Goal: Task Accomplishment & Management: Use online tool/utility

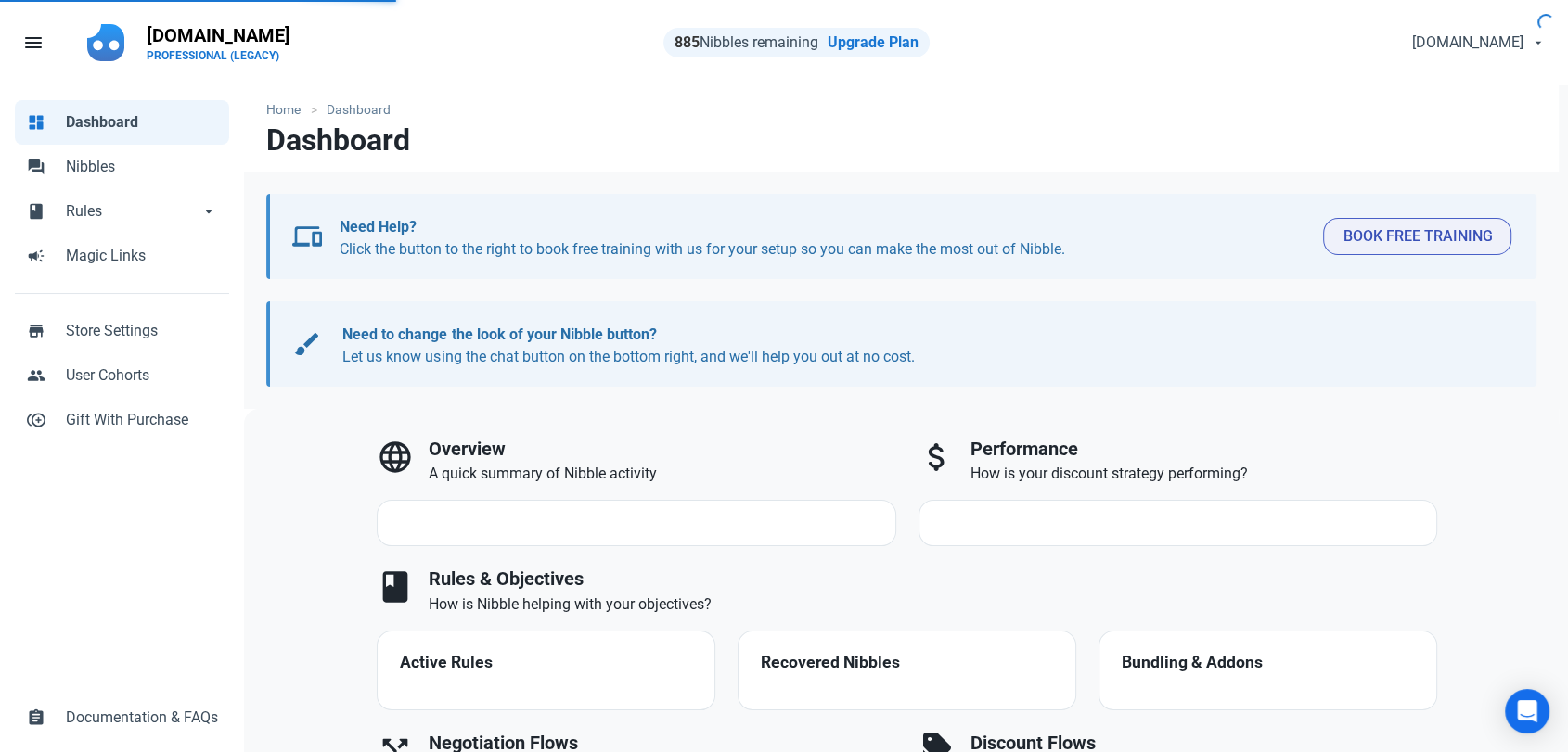
select select "7d"
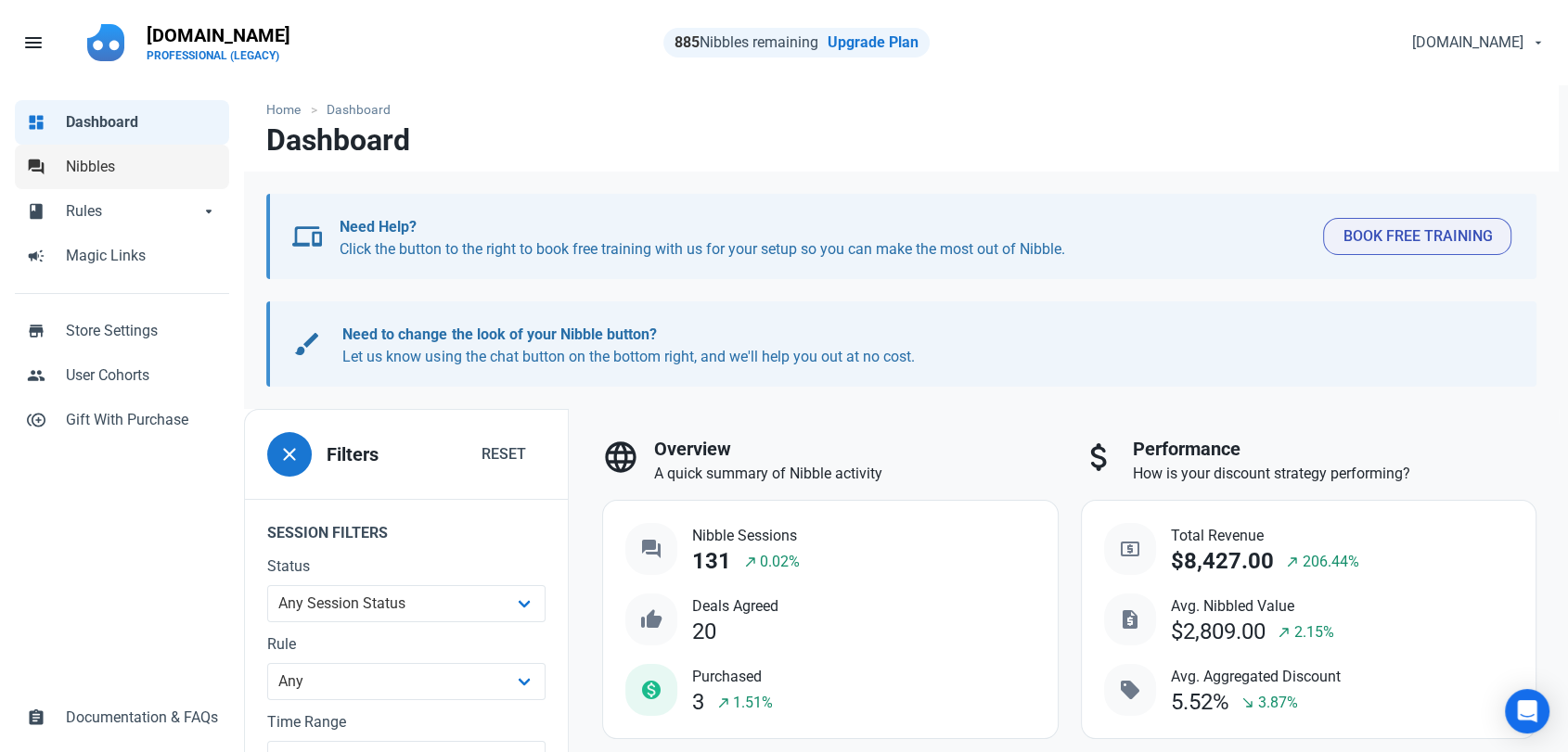
click at [112, 168] on span "Nibbles" at bounding box center [142, 168] width 152 height 23
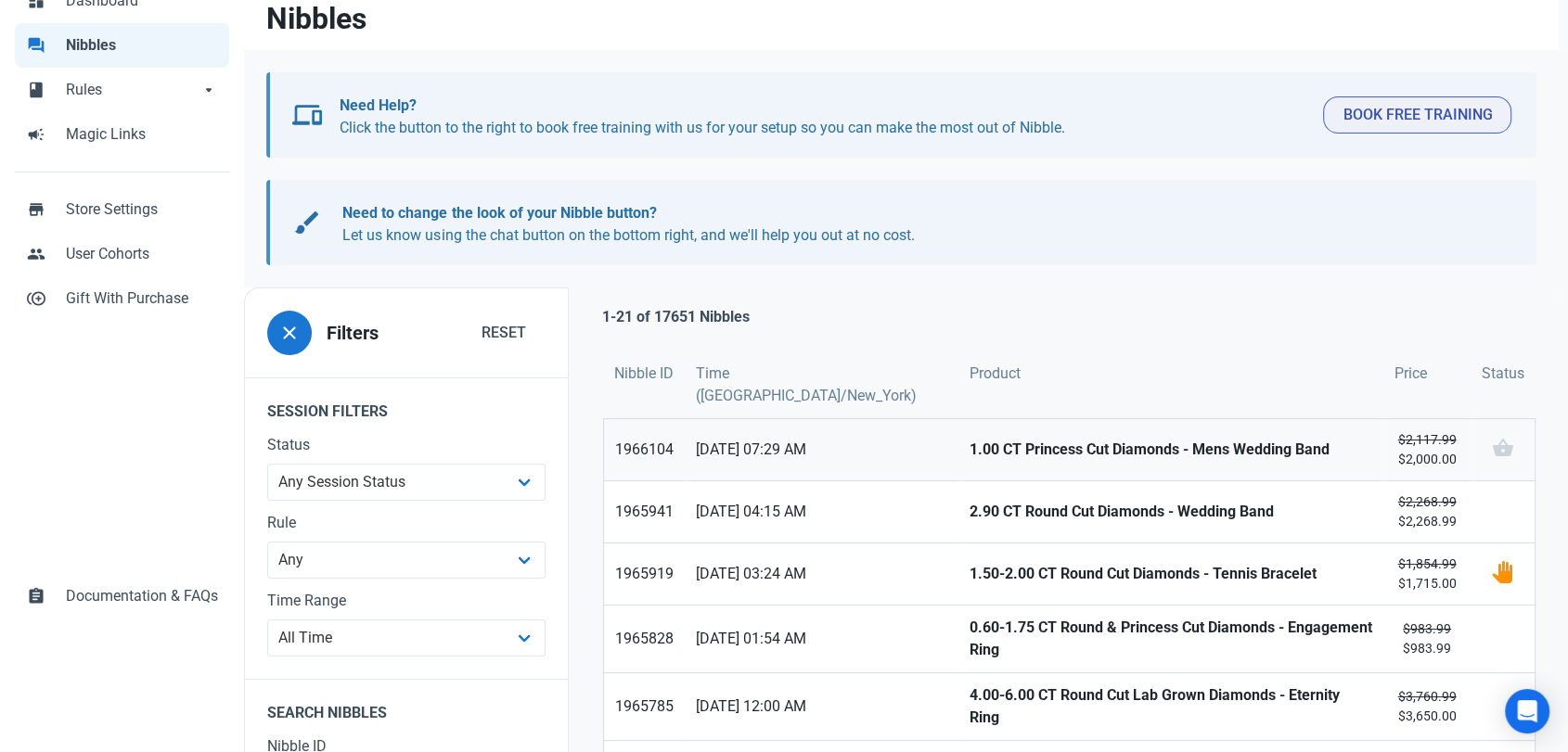
scroll to position [309, 0]
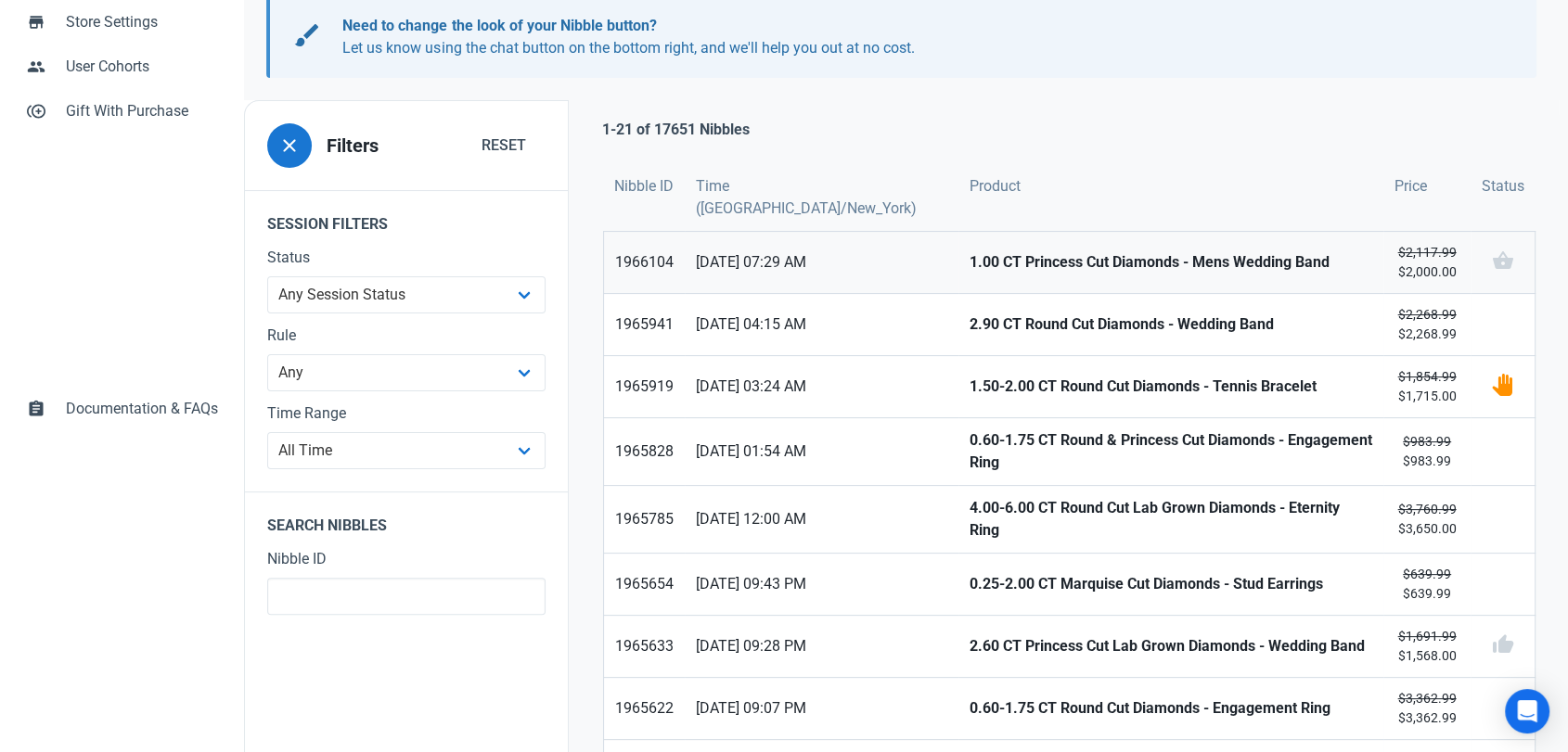
click at [958, 232] on link "1.00 CT Princess Cut Diamonds - Mens Wedding Band" at bounding box center [1170, 262] width 425 height 62
click at [879, 317] on link "10/09/2025 04:15 AM" at bounding box center [821, 325] width 273 height 62
click at [868, 376] on span "10/09/2025 03:24 AM" at bounding box center [821, 387] width 250 height 23
click at [867, 440] on span "10/09/2025 01:54 AM" at bounding box center [821, 452] width 250 height 23
click at [847, 486] on link "10/09/2025 12:00 AM" at bounding box center [821, 519] width 273 height 67
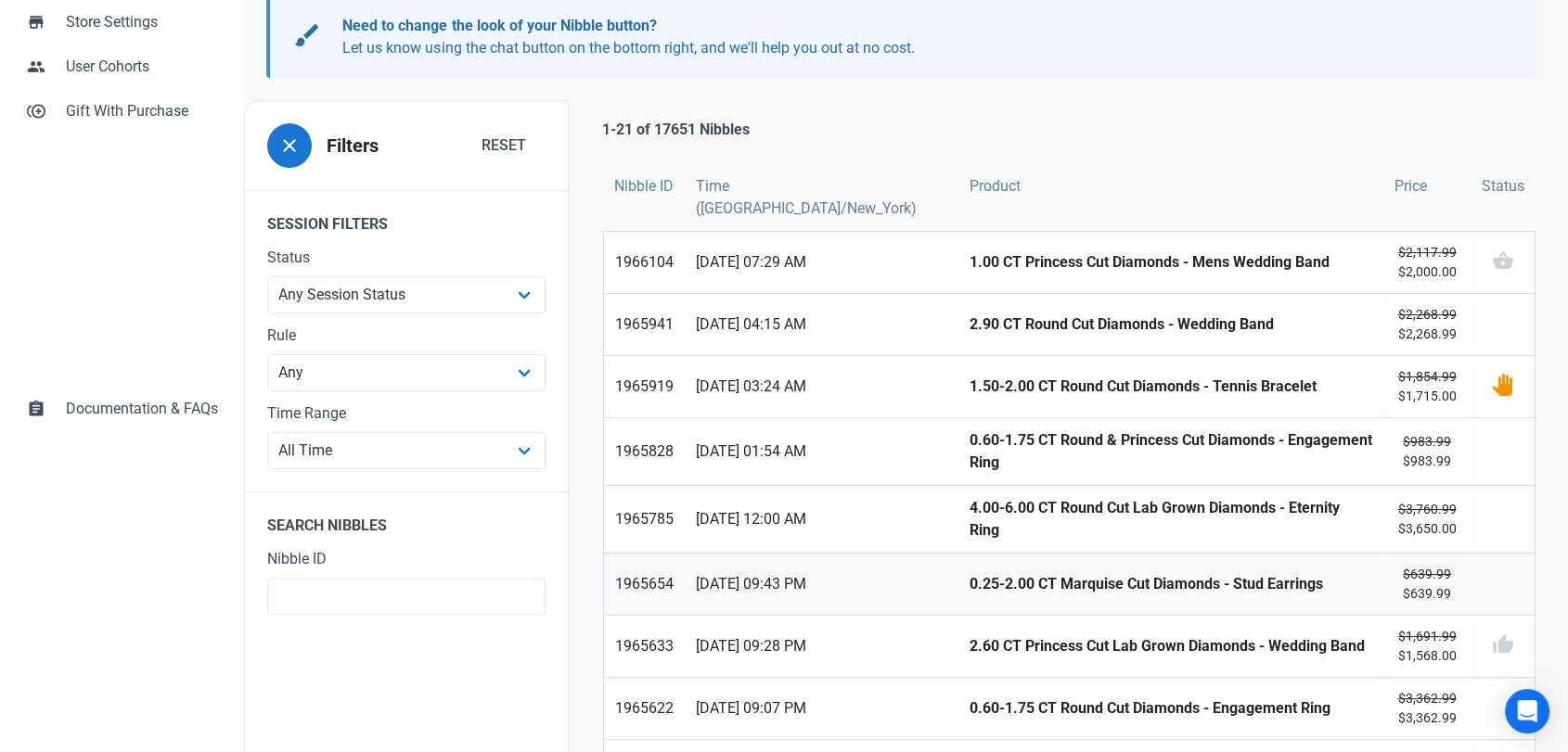
click at [853, 554] on link "09/09/2025 09:43 PM" at bounding box center [821, 584] width 273 height 62
click at [855, 636] on span "09/09/2025 09:28 PM" at bounding box center [821, 647] width 250 height 23
click at [860, 678] on link "09/09/2025 09:07 PM" at bounding box center [821, 708] width 273 height 62
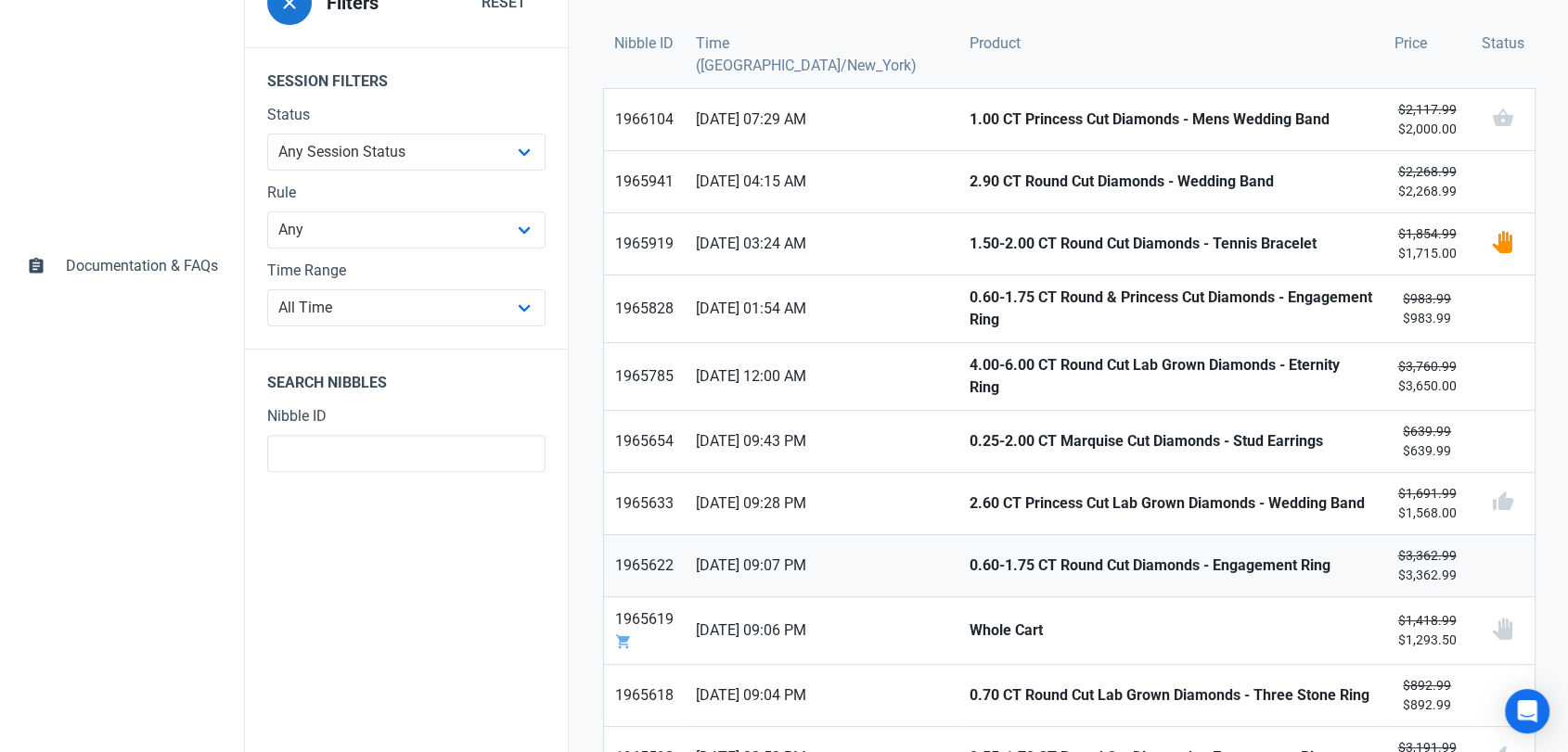
scroll to position [515, 0]
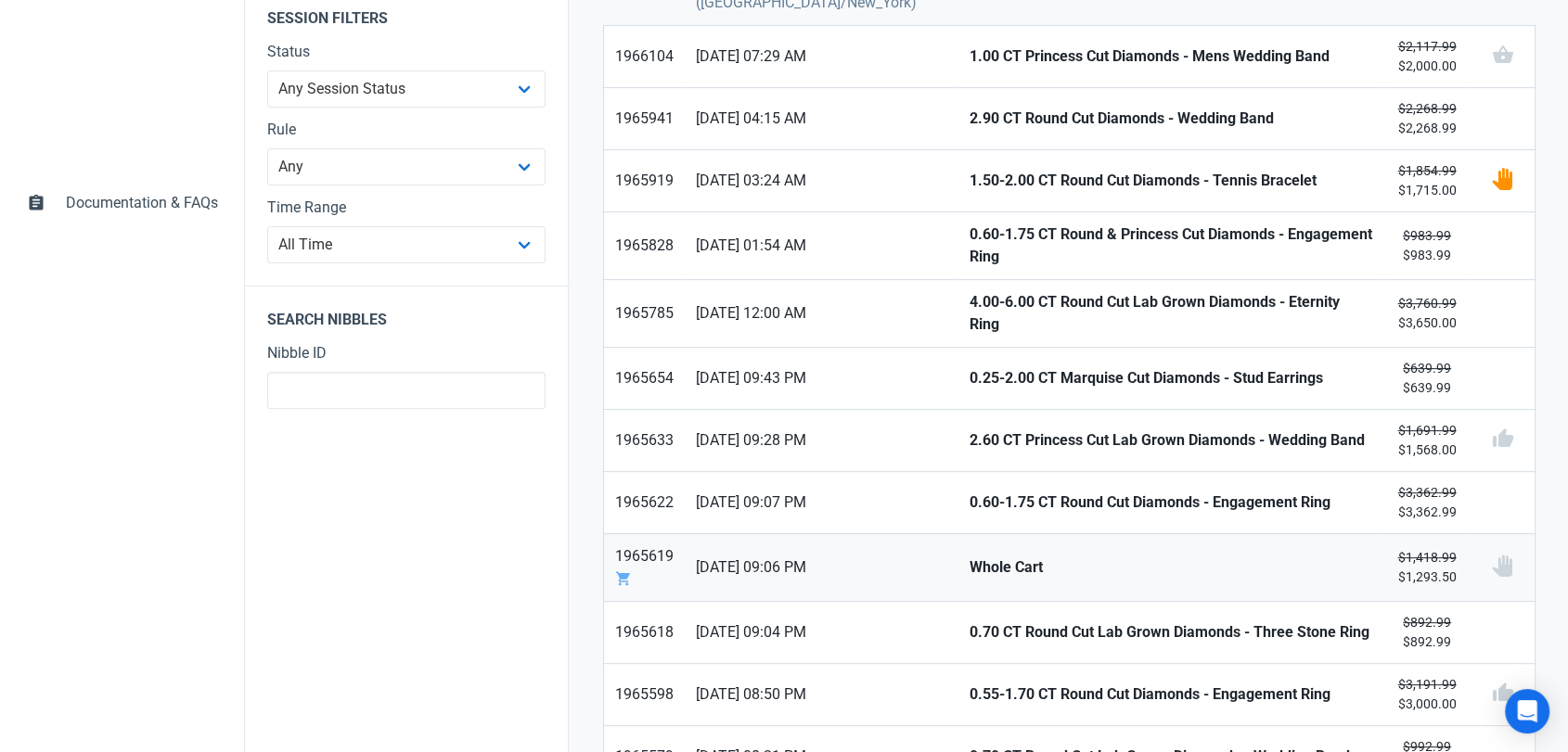
click at [958, 538] on link "Whole Cart" at bounding box center [1170, 567] width 425 height 67
click at [879, 602] on link "09/09/2025 09:04 PM" at bounding box center [821, 633] width 273 height 62
click at [853, 672] on link "09/09/2025 08:50 PM" at bounding box center [821, 694] width 273 height 62
click at [842, 726] on link "09/09/2025 08:21 PM" at bounding box center [821, 757] width 273 height 62
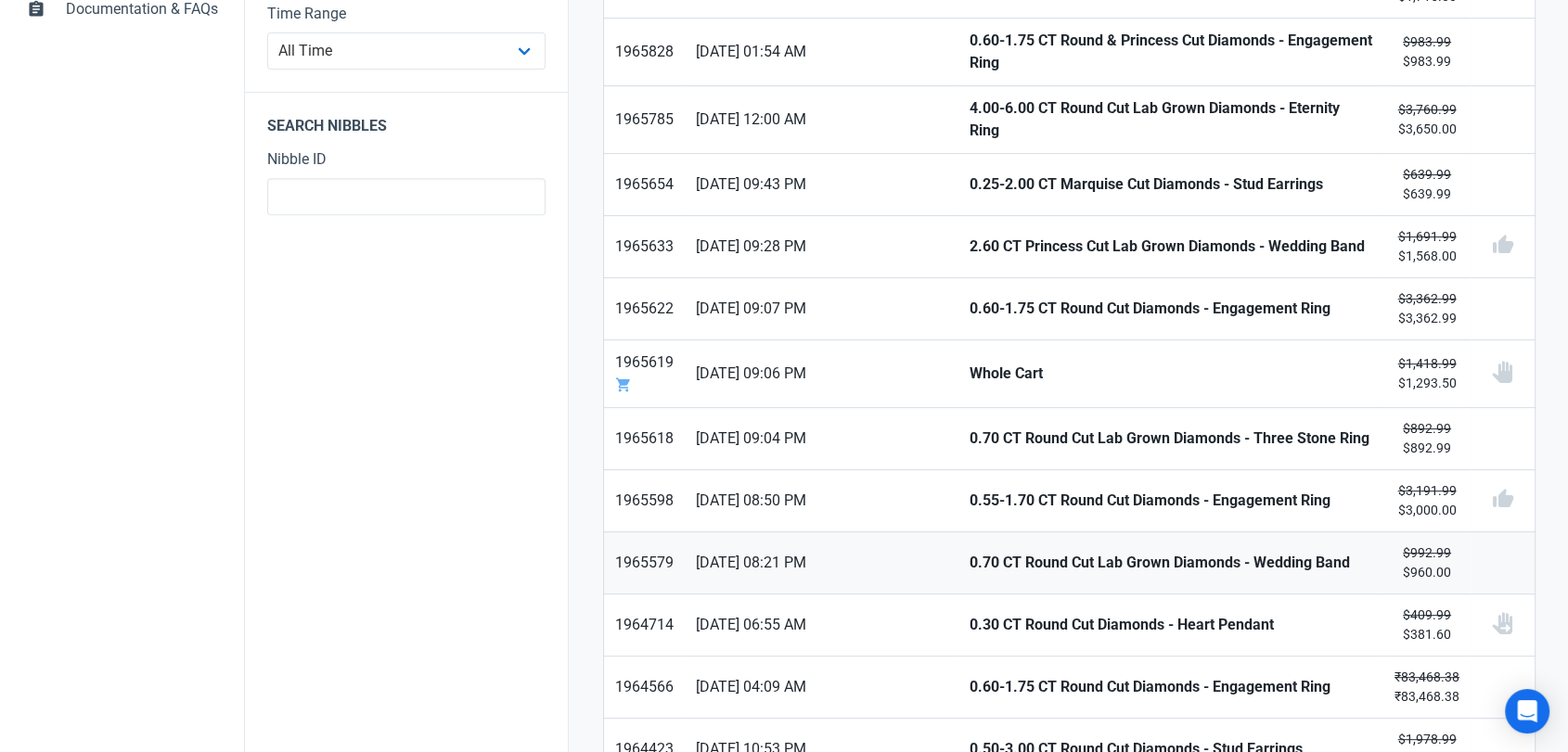
scroll to position [721, 0]
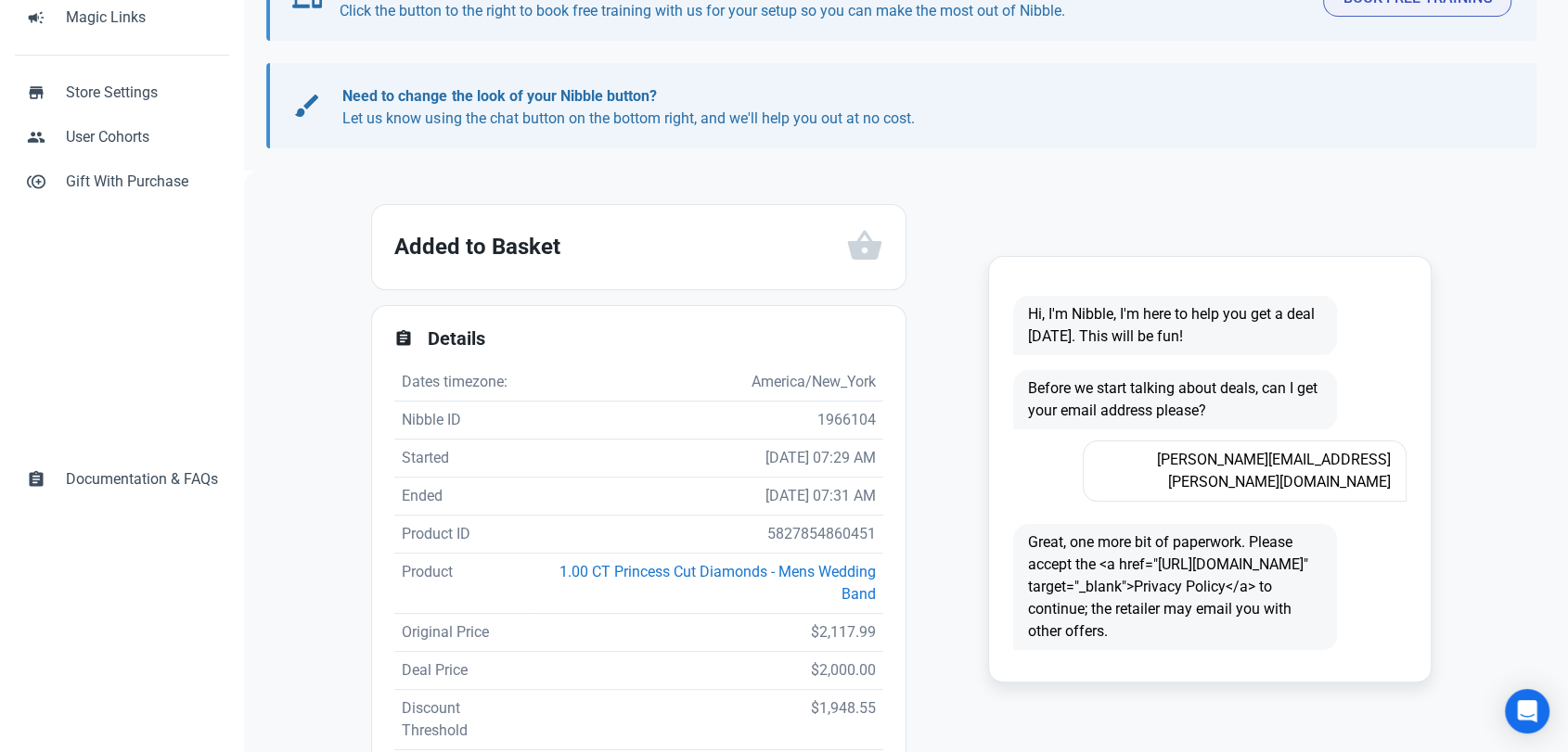
scroll to position [464, 0]
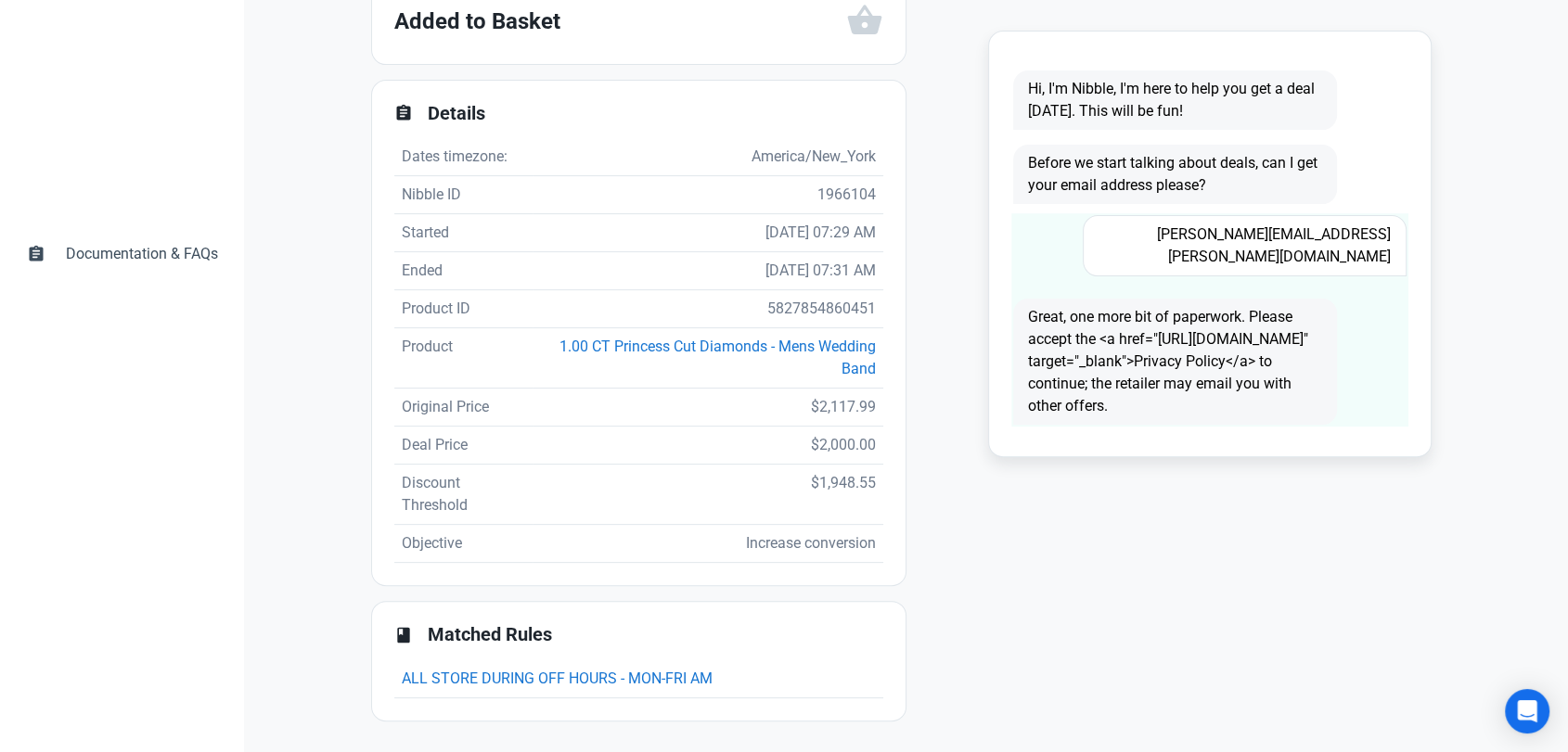
click at [1213, 237] on span "scott.d.hartline@mail.com" at bounding box center [1244, 245] width 324 height 62
click at [1215, 236] on span "scott.d.hartline@mail.com" at bounding box center [1244, 245] width 324 height 62
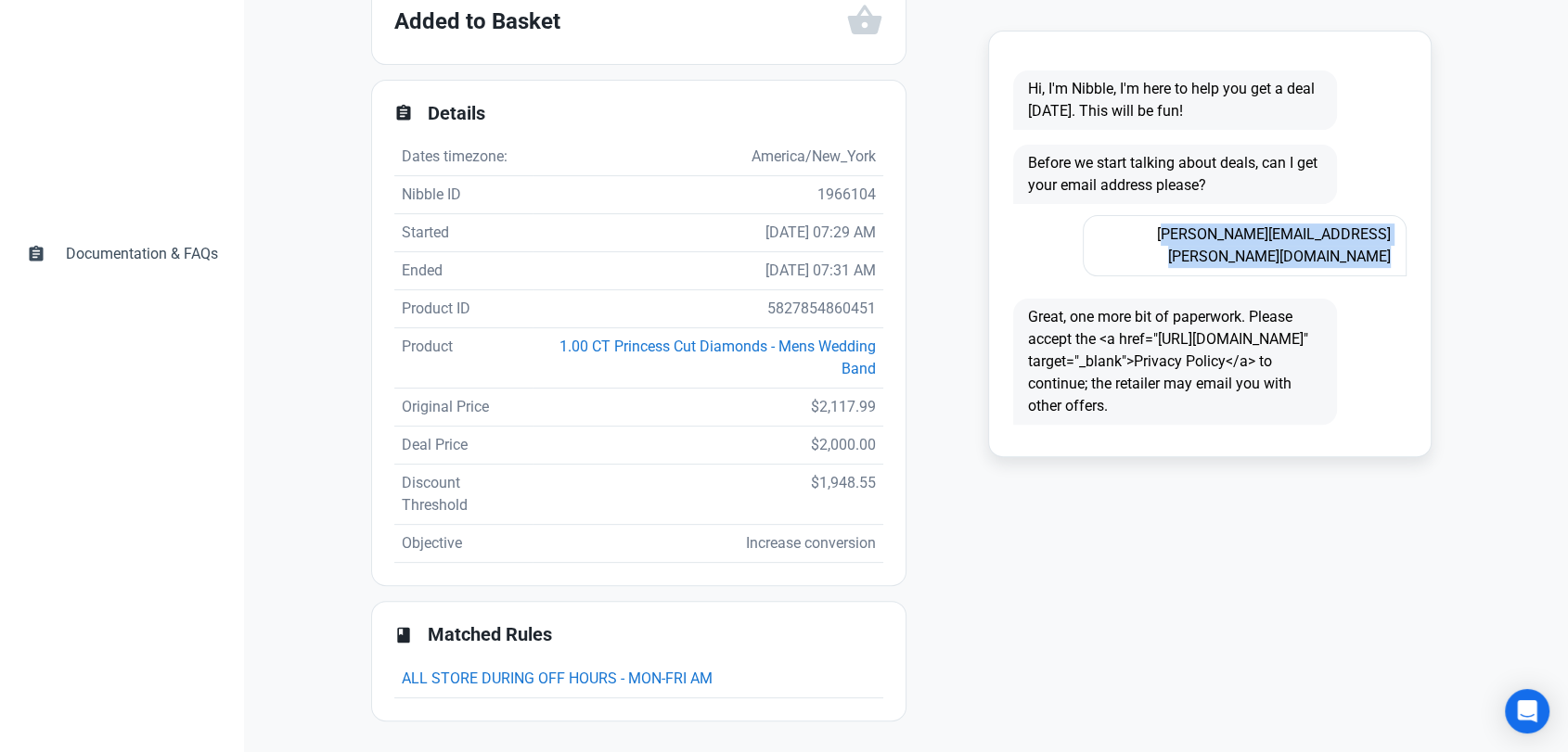
copy span "scott.d.hartline@mail.com"
click at [815, 301] on td "5827854860451" at bounding box center [707, 310] width 350 height 38
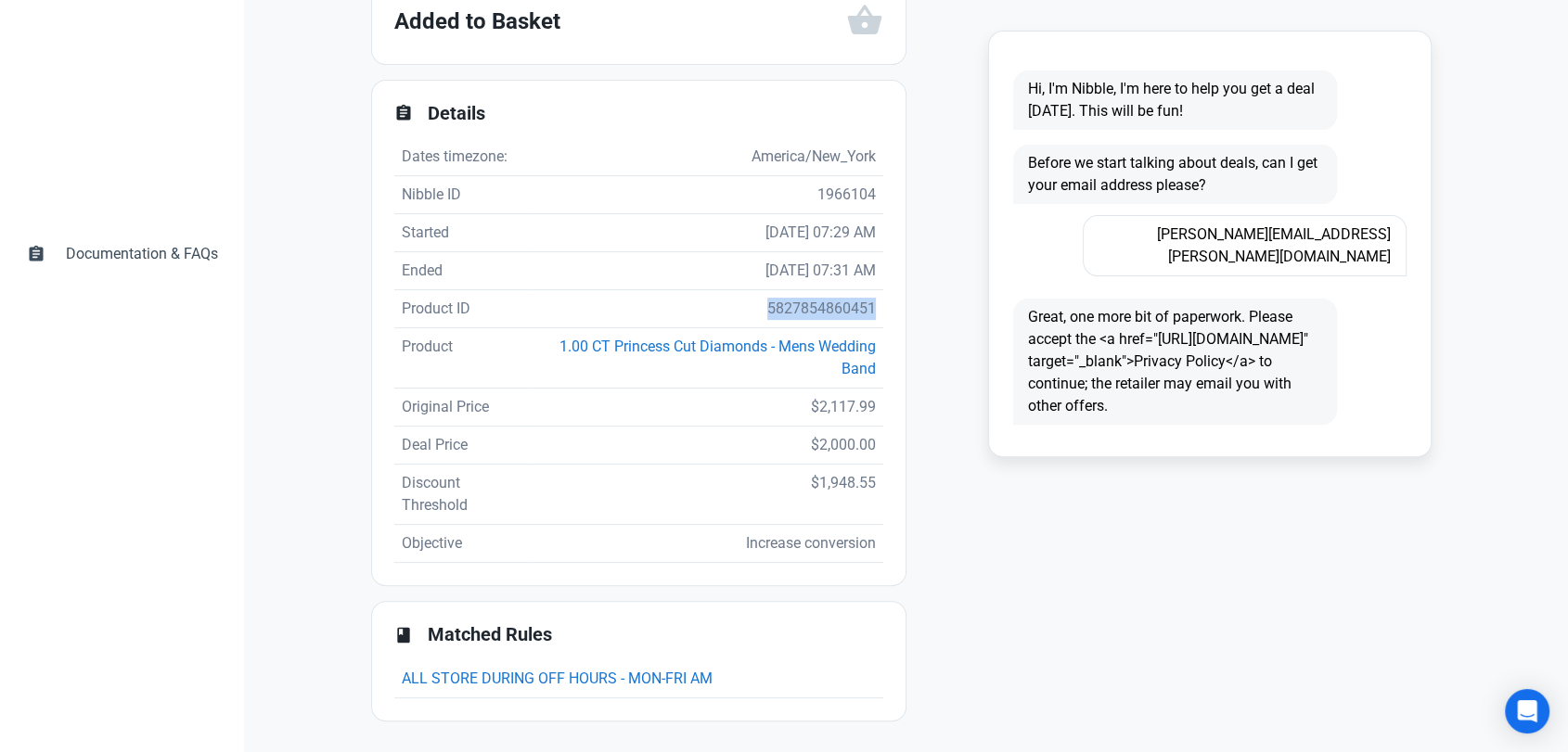
click at [815, 301] on td "5827854860451" at bounding box center [707, 310] width 350 height 38
copy td "5827854860451"
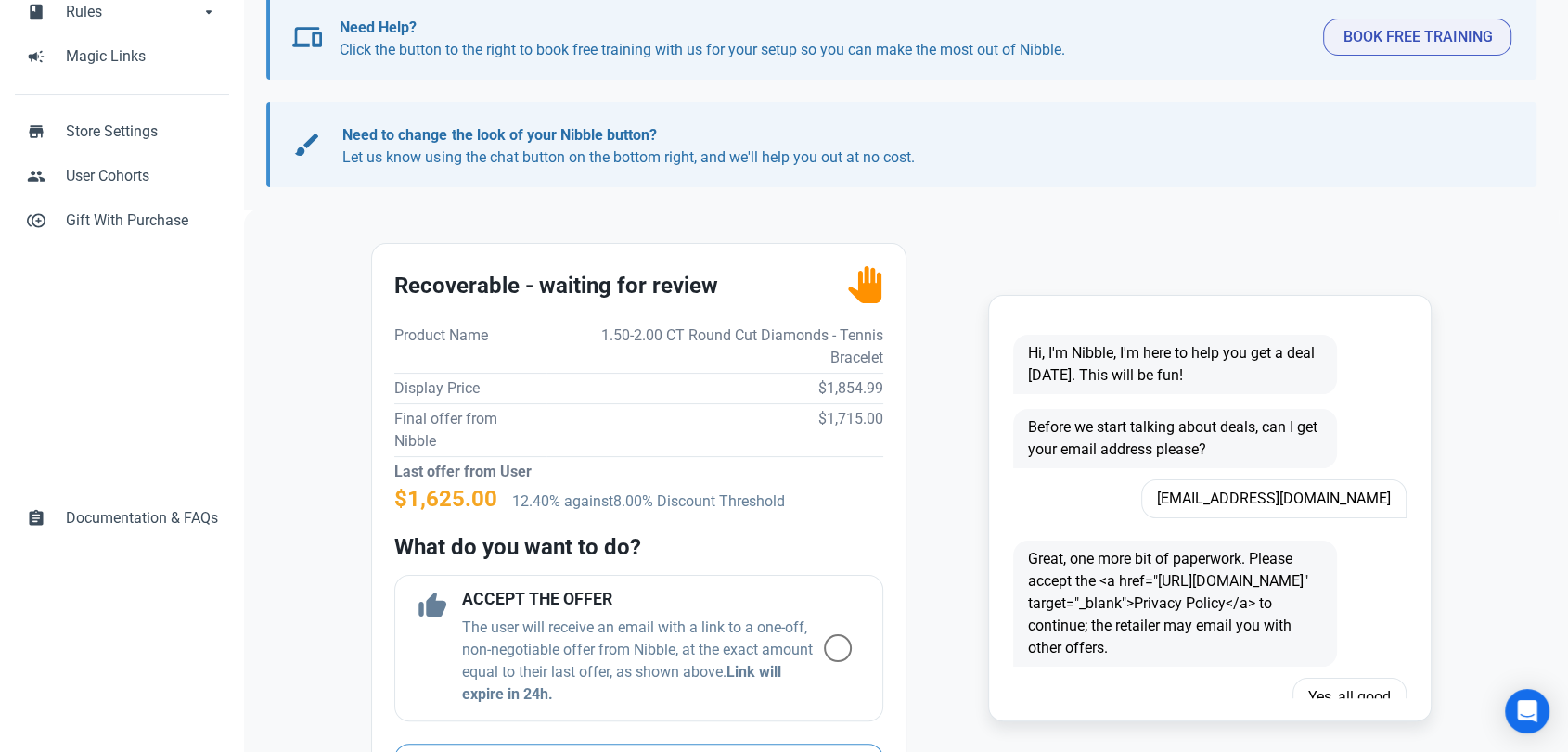
scroll to position [309, 0]
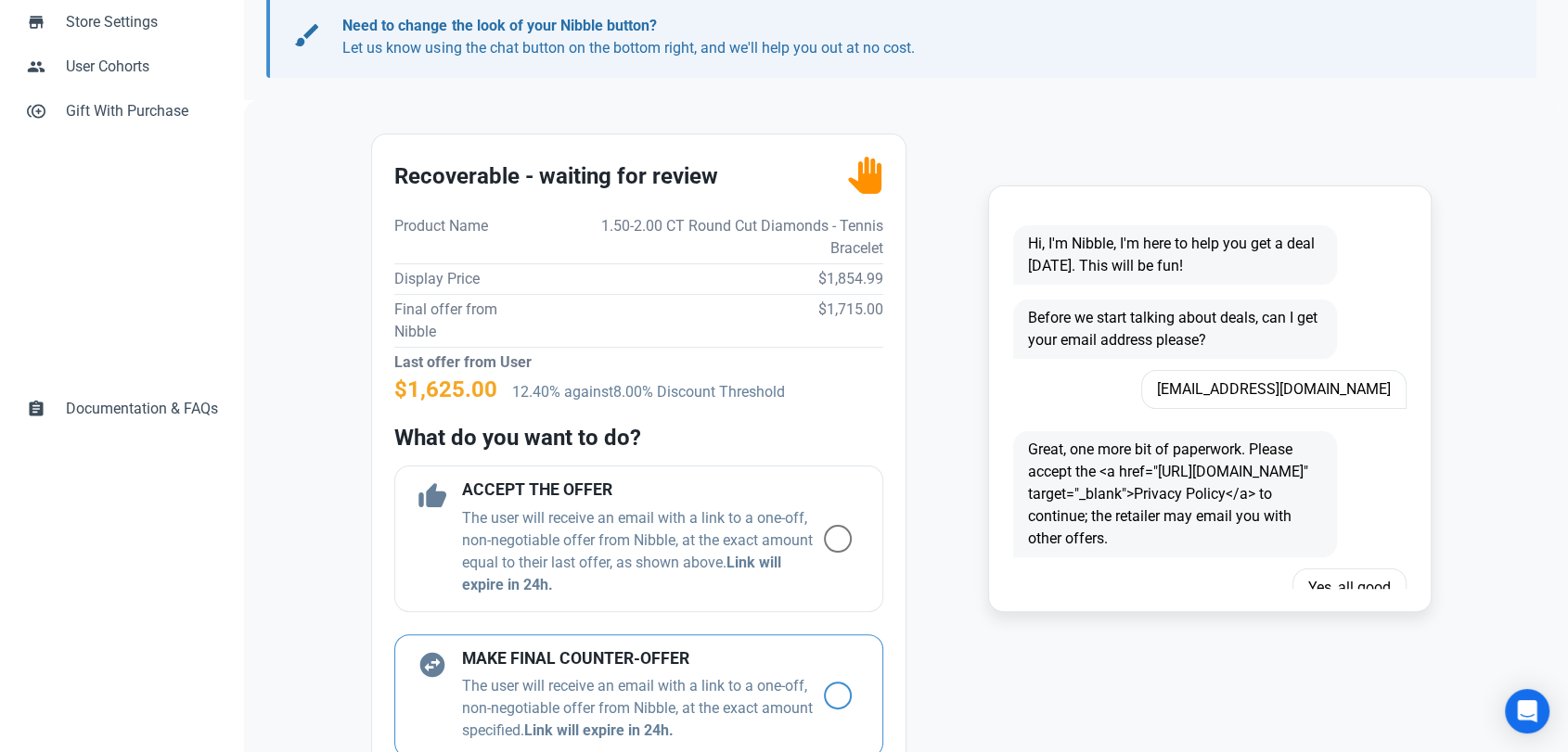
click at [653, 661] on h4 "MAKE FINAL COUNTER-OFFER" at bounding box center [643, 660] width 362 height 19
radio input "true"
click at [834, 269] on td "$1,854.99" at bounding box center [715, 278] width 337 height 30
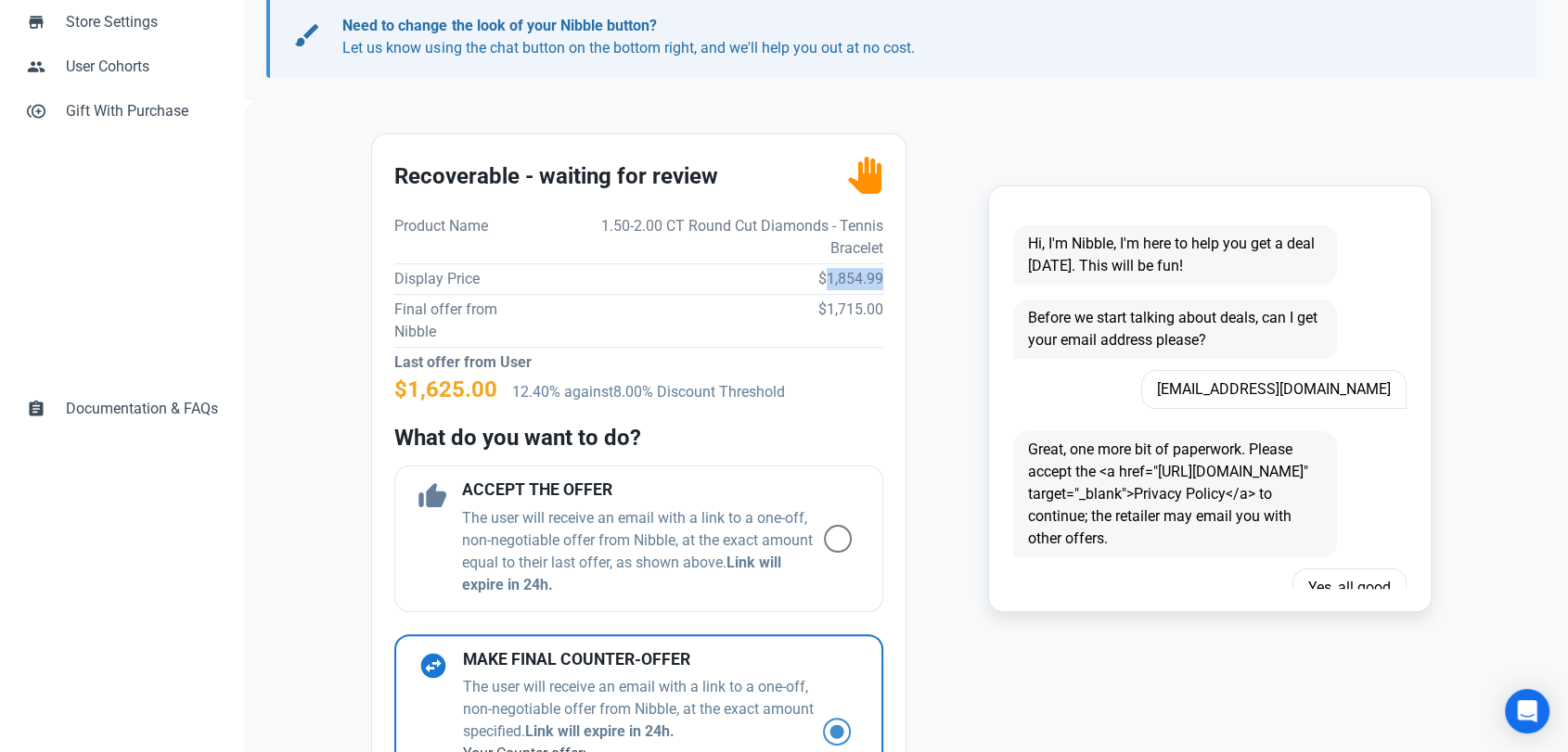
click at [834, 269] on td "$1,854.99" at bounding box center [715, 278] width 337 height 30
copy td "1,854.99"
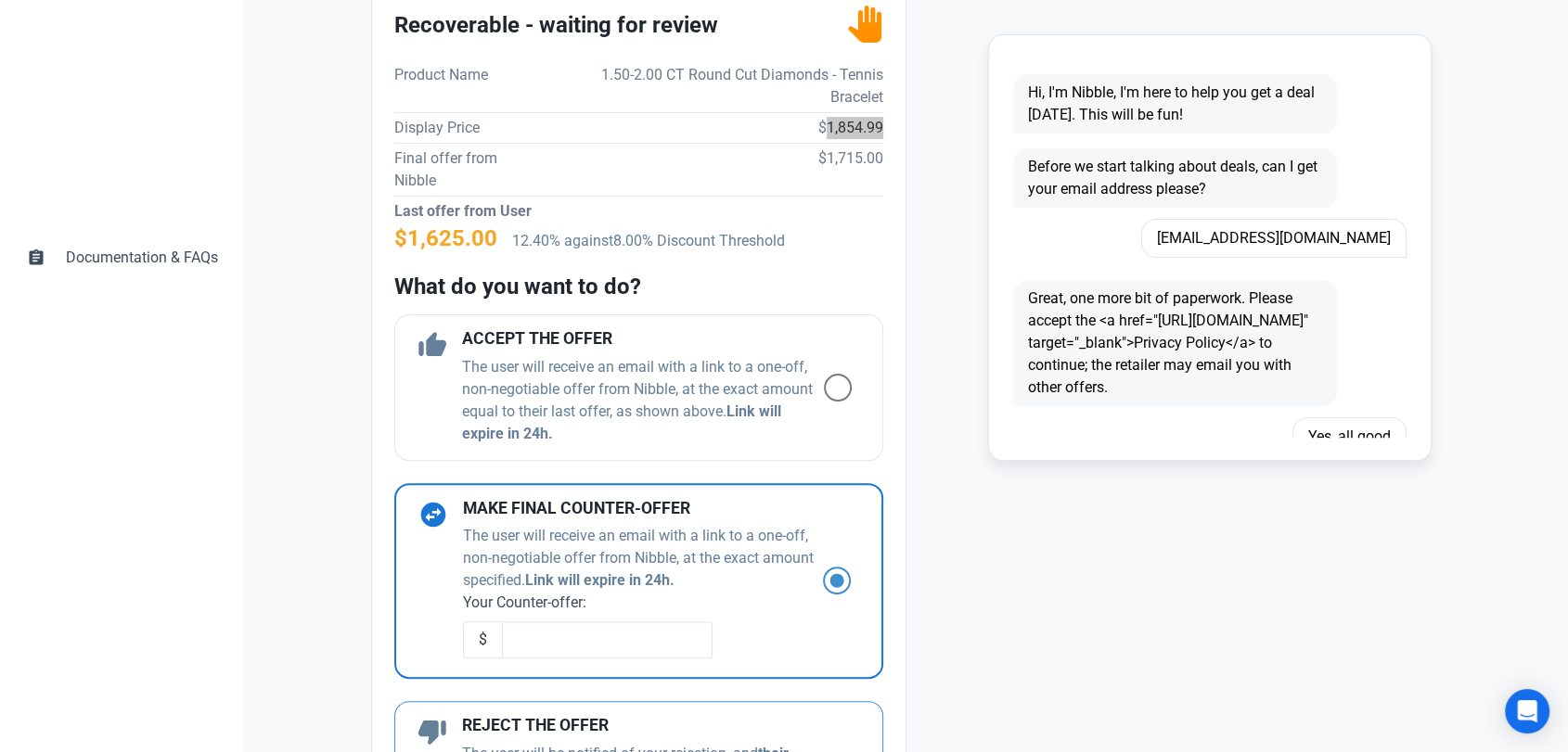
scroll to position [618, 0]
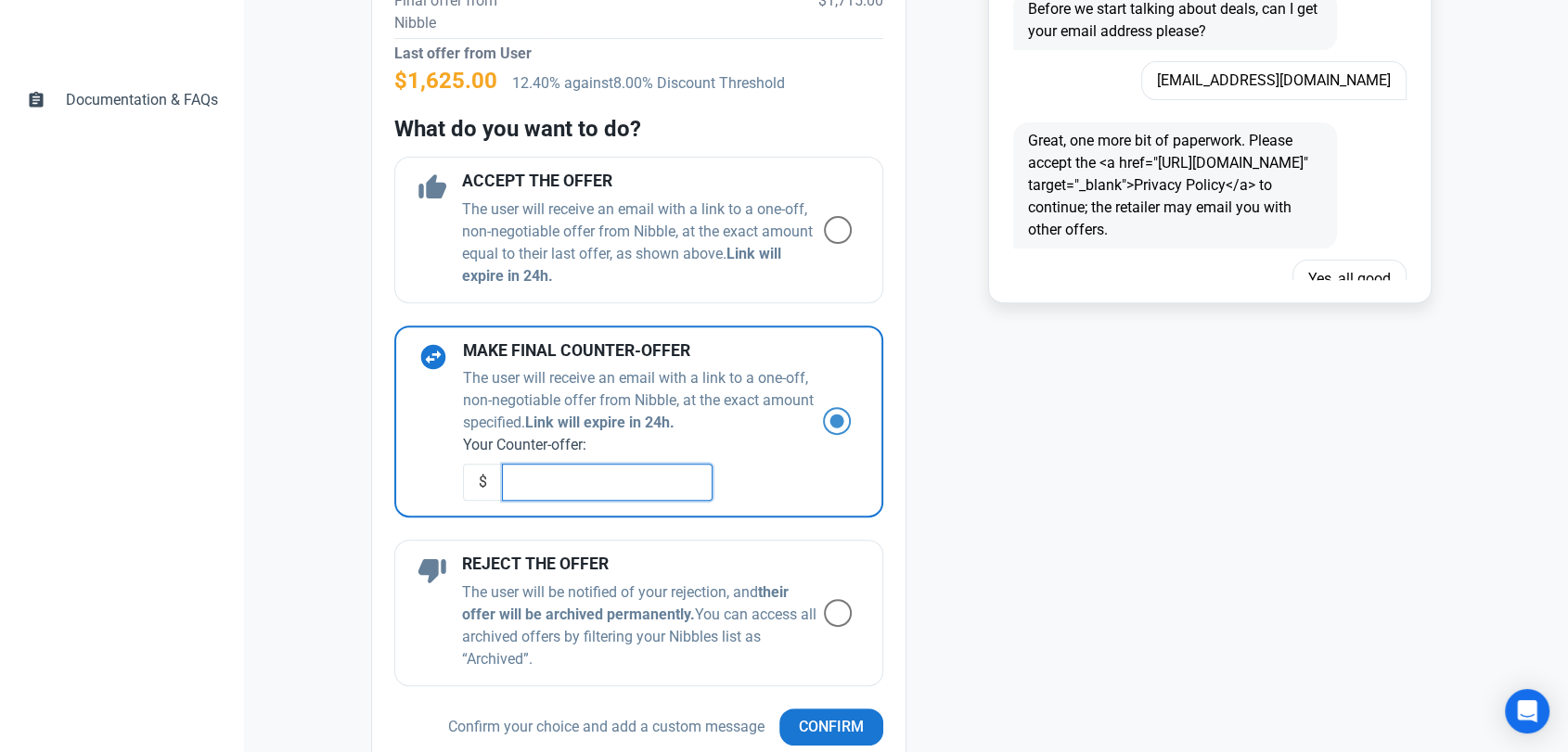
click at [635, 490] on input "text" at bounding box center [607, 482] width 210 height 37
paste input "1669.491"
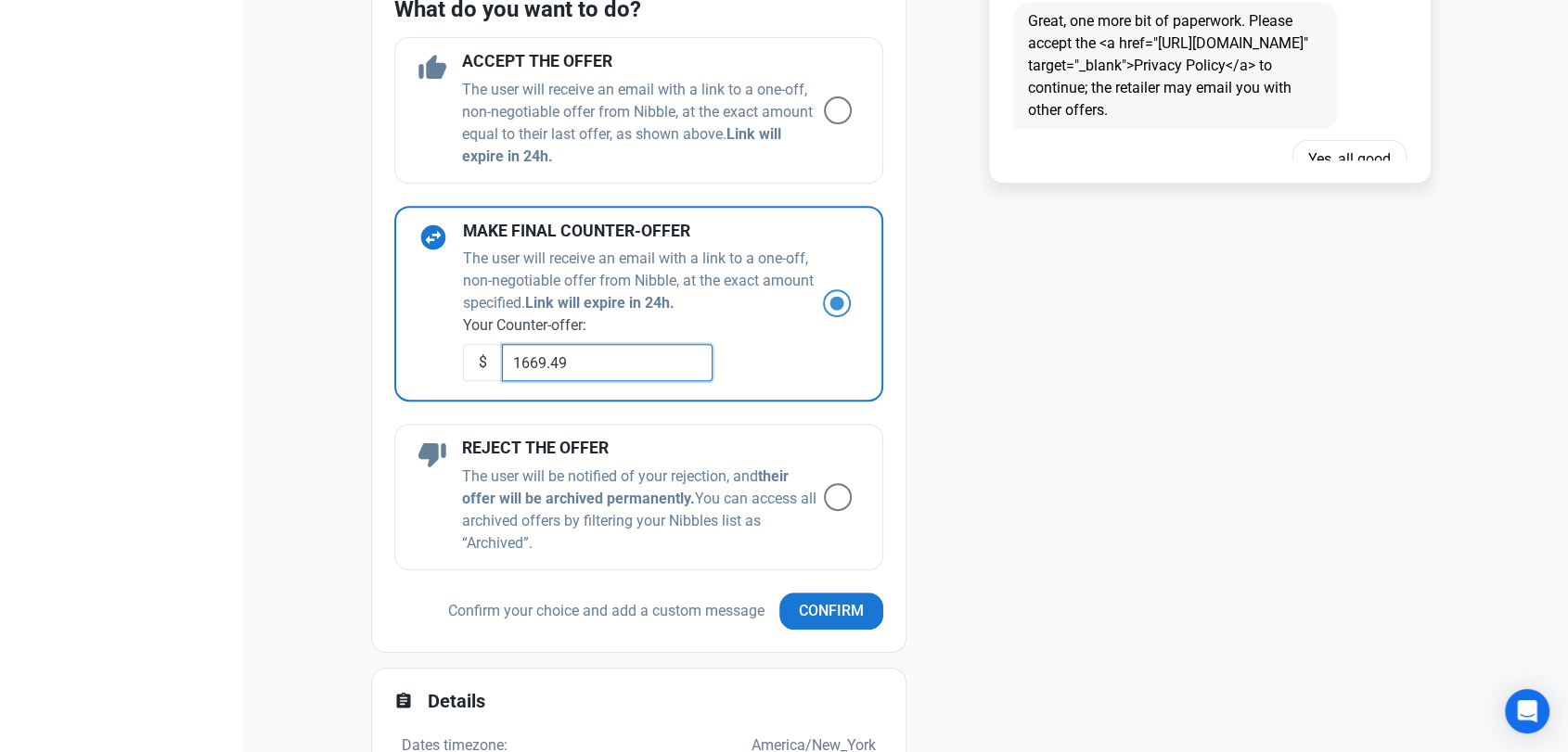
scroll to position [824, 0]
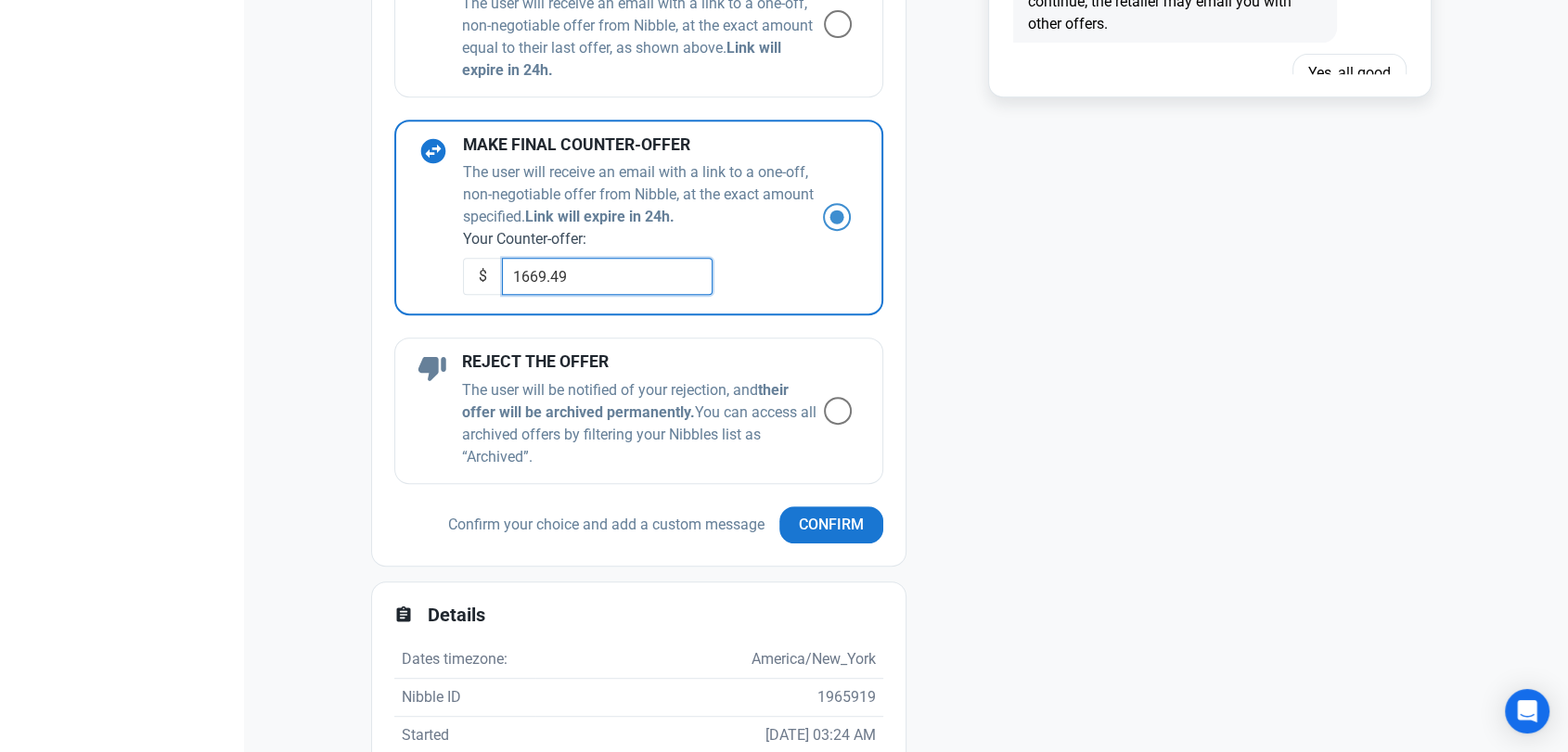
type input "1669.49"
click at [819, 556] on div "Recoverable - waiting for review Recoverable - waiting for review Product Name …" at bounding box center [638, 92] width 533 height 946
click at [828, 540] on button "Confirm" at bounding box center [831, 525] width 104 height 37
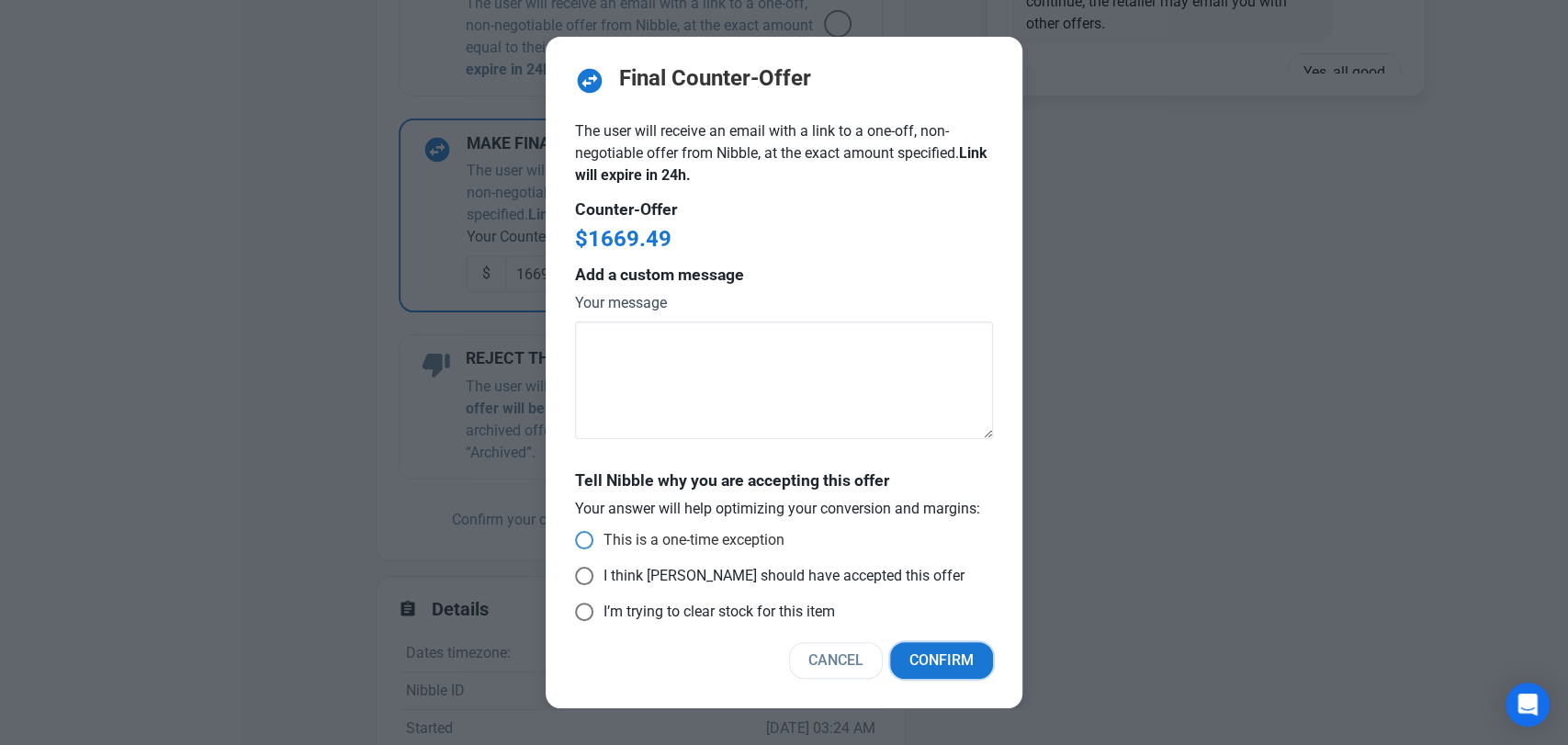
drag, startPoint x: 945, startPoint y: 652, endPoint x: 712, endPoint y: 547, distance: 255.6
click at [729, 528] on div "swap_horizontal_circle Final Counter-Offer The user will receive an email with …" at bounding box center [784, 372] width 476 height 672
click at [707, 552] on div "This is a one-time exception" at bounding box center [784, 543] width 418 height 24
click at [716, 539] on span "This is a one-time exception" at bounding box center [689, 540] width 191 height 19
click at [587, 539] on input "This is a one-time exception" at bounding box center [580, 540] width 12 height 12
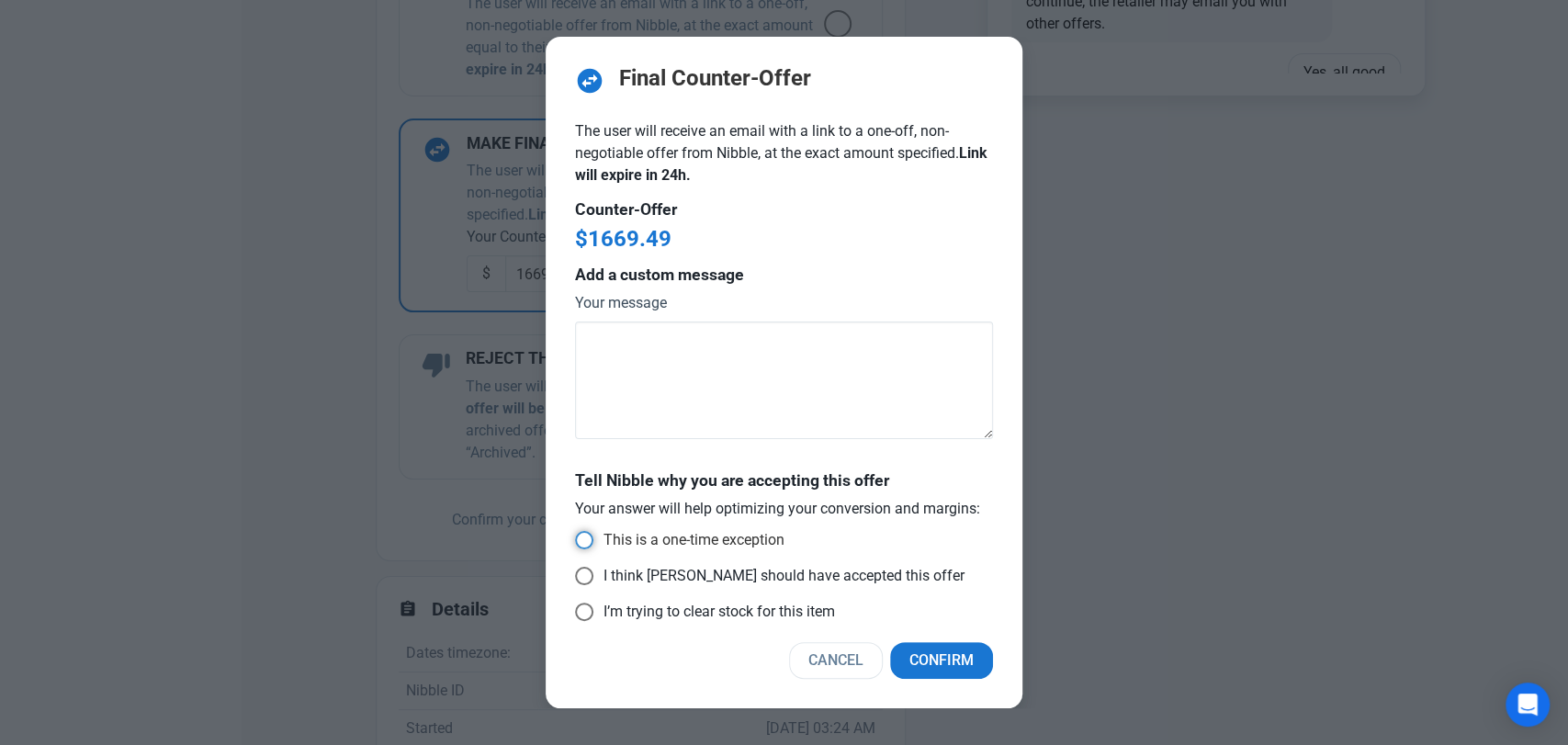
radio input "true"
click at [973, 669] on button "Confirm" at bounding box center [942, 661] width 103 height 37
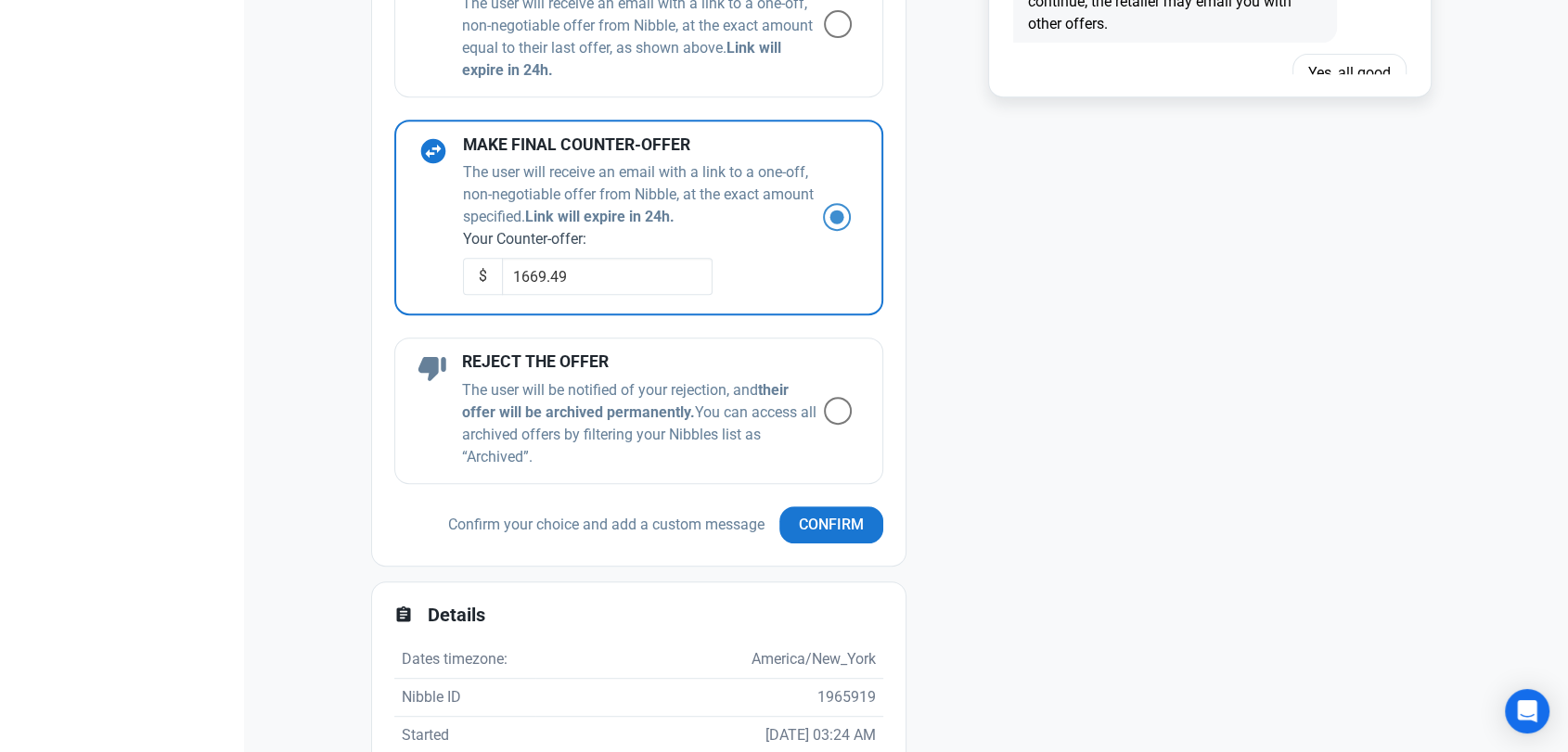
scroll to position [790, 0]
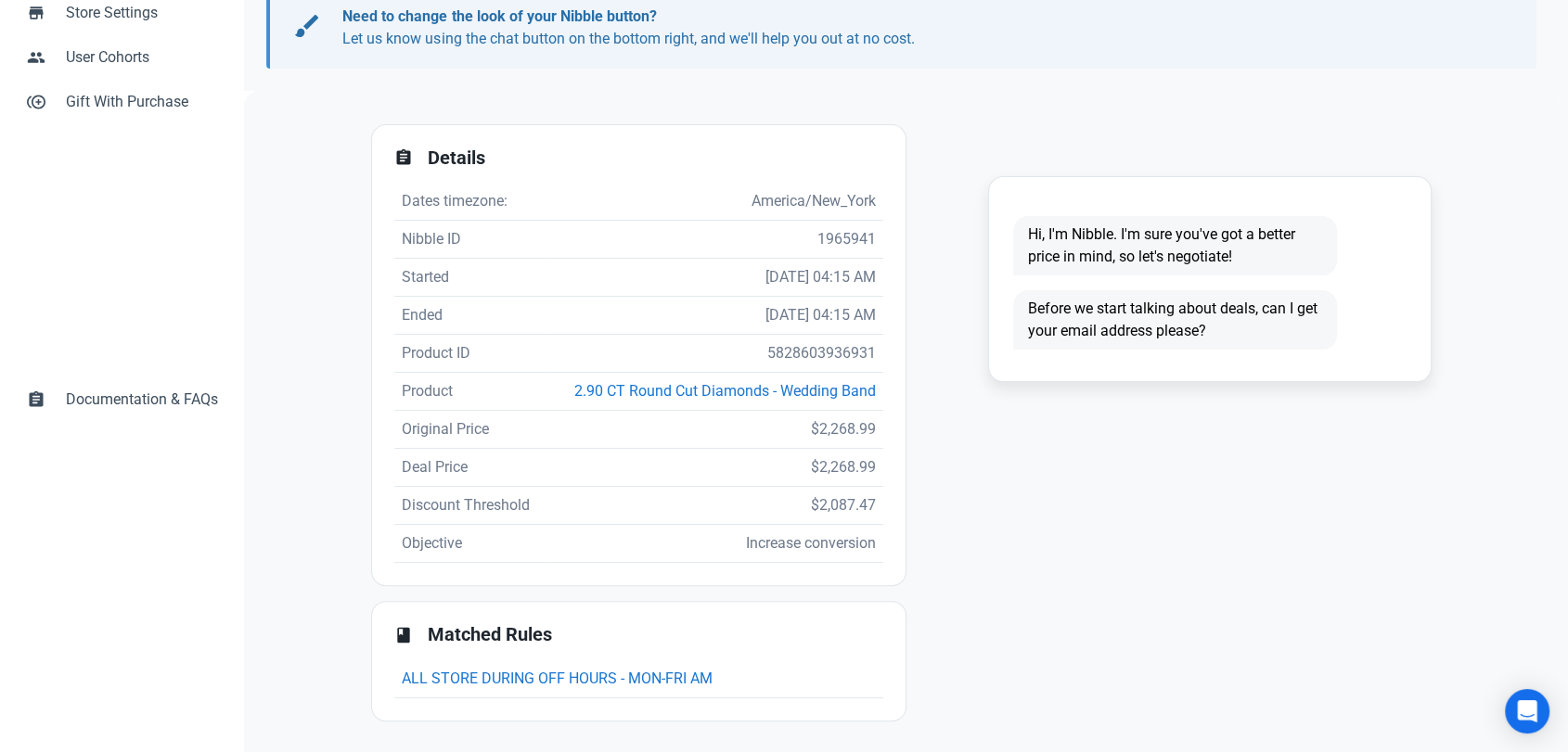
scroll to position [319, 0]
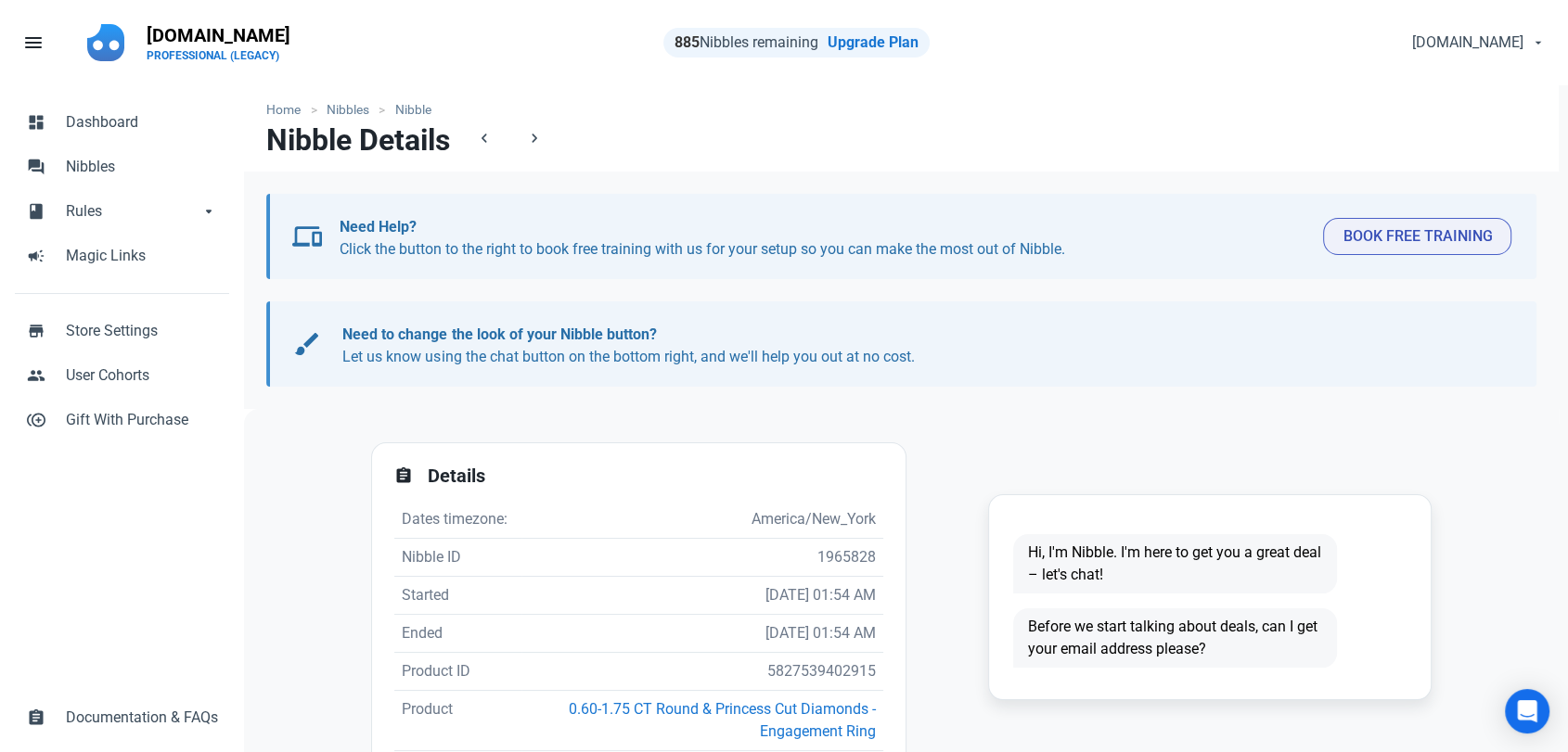
click at [82, 529] on div "dashboard Dashboard forum Nibbles book Rules book Rules arrow_drop_down book Ru…" at bounding box center [122, 420] width 244 height 670
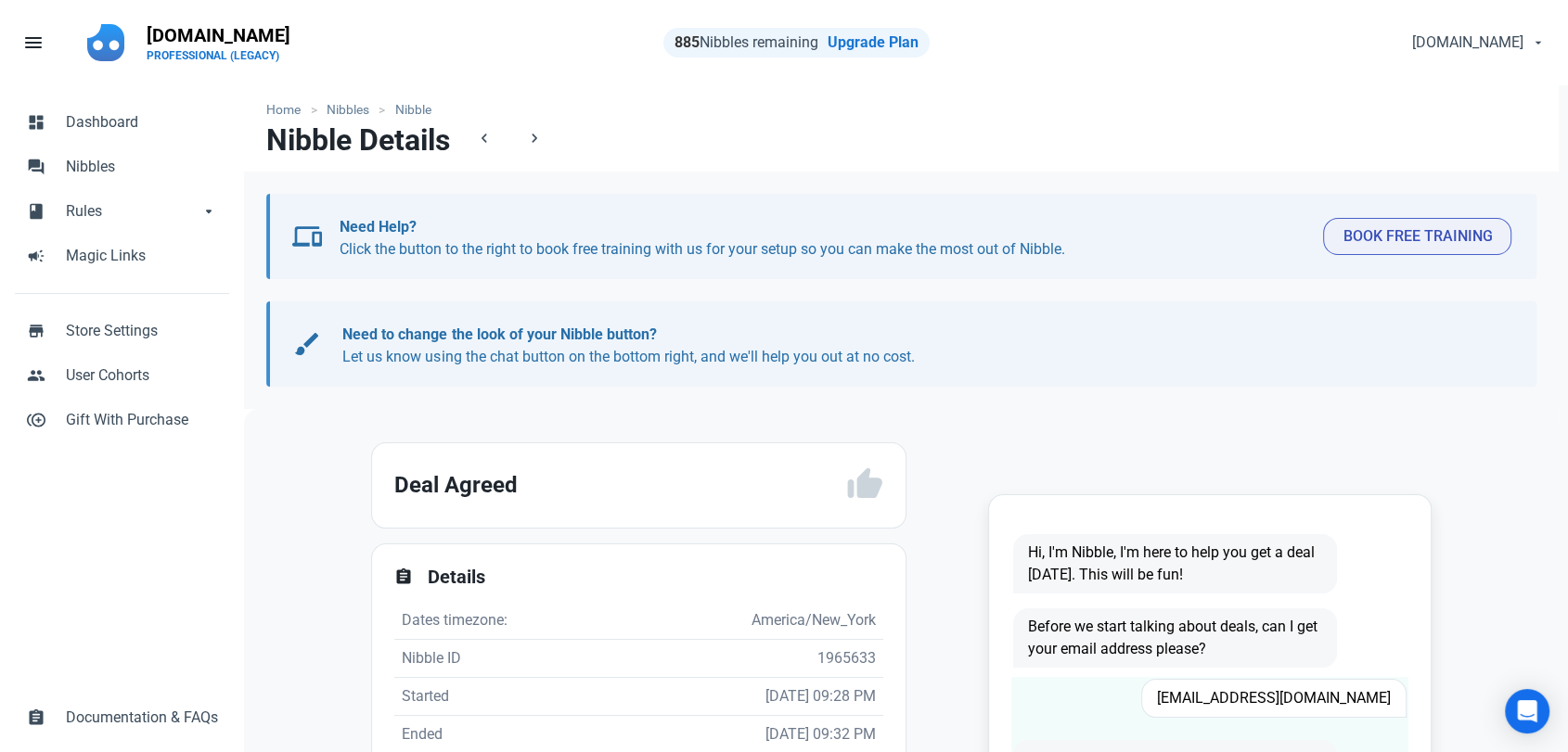
click at [1284, 707] on span "[EMAIL_ADDRESS][DOMAIN_NAME]" at bounding box center [1274, 698] width 265 height 39
click at [1283, 706] on span "[EMAIL_ADDRESS][DOMAIN_NAME]" at bounding box center [1274, 698] width 265 height 39
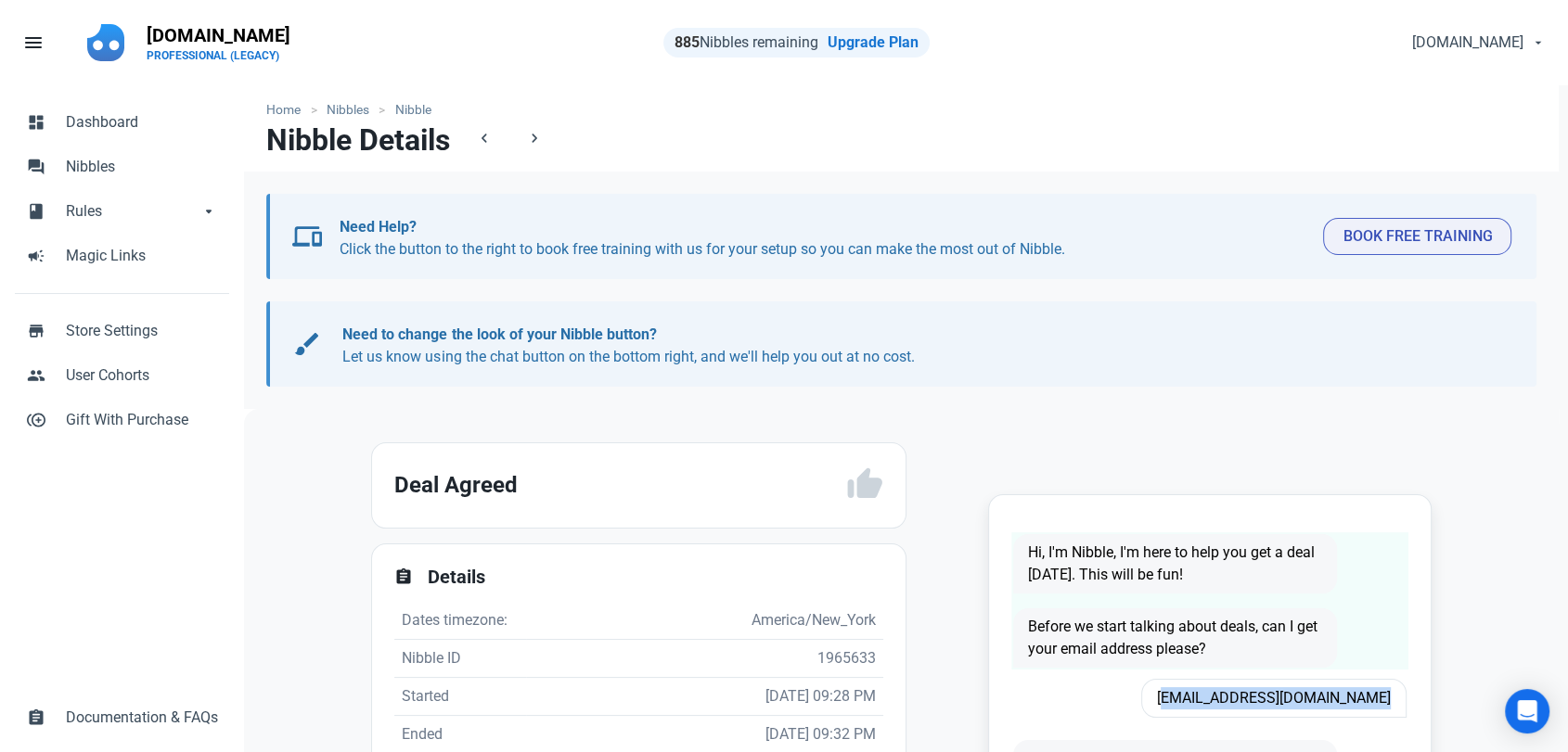
copy span "[EMAIL_ADDRESS][DOMAIN_NAME]"
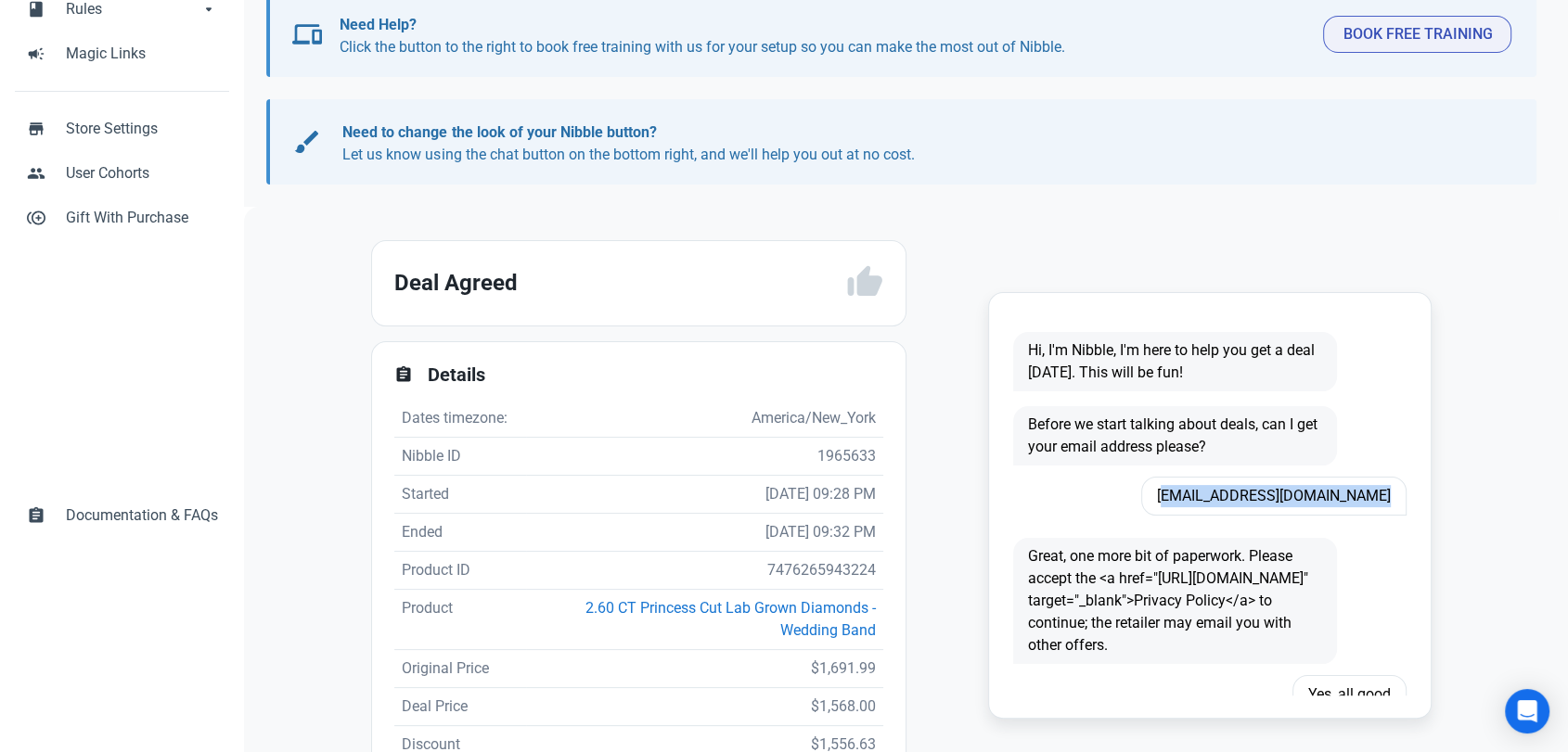
scroll to position [206, 0]
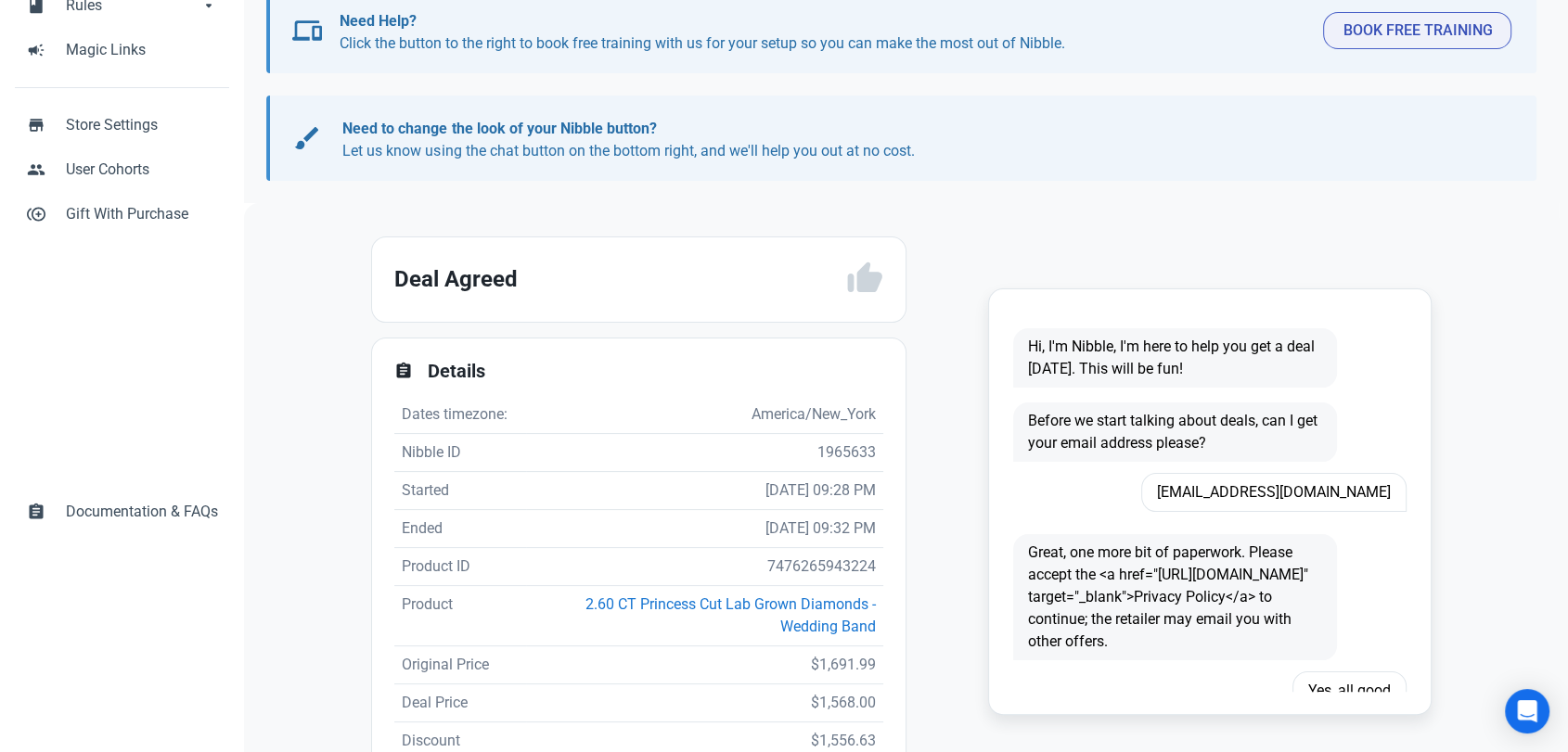
click at [803, 564] on td "7476265943224" at bounding box center [704, 567] width 357 height 38
copy td "7476265943224"
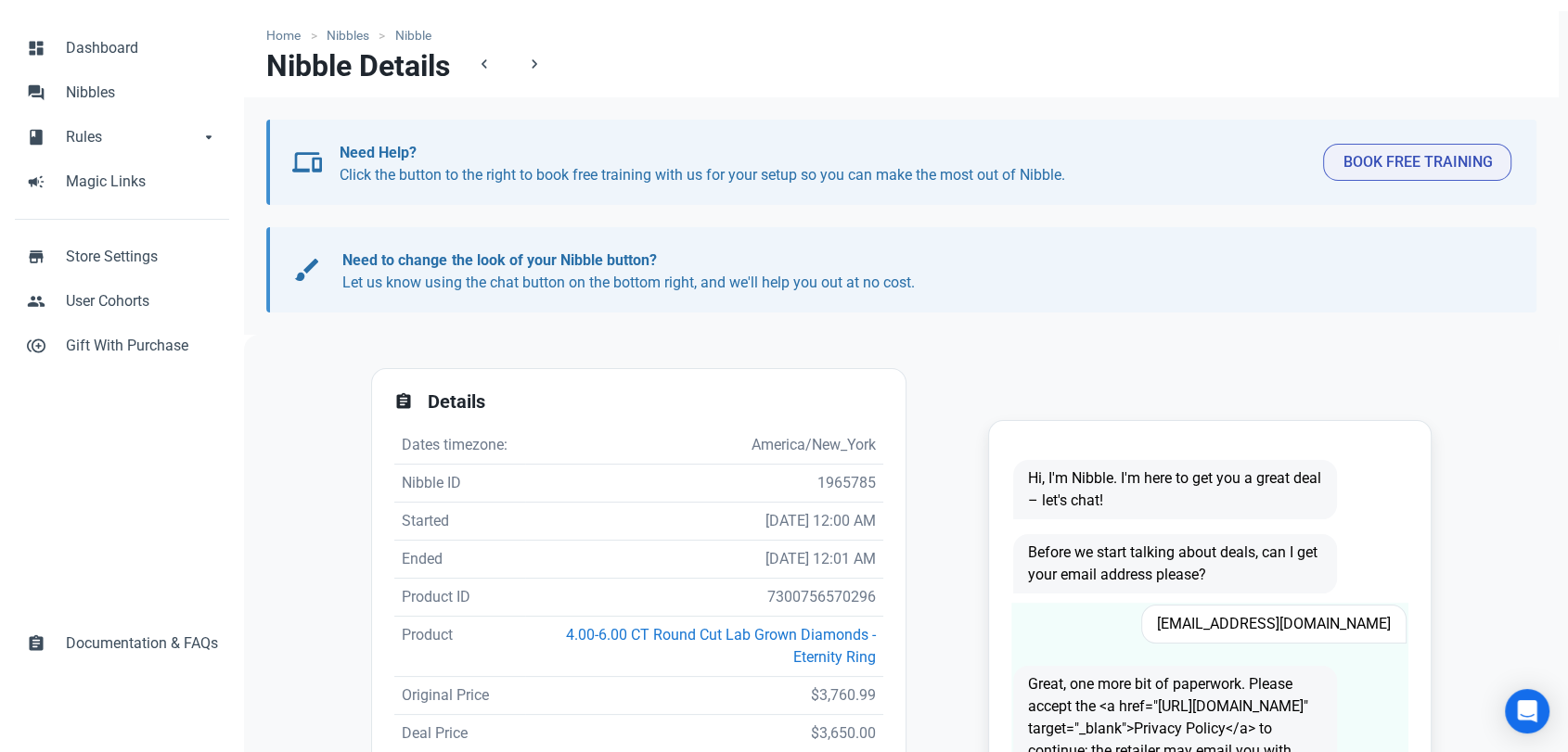
scroll to position [206, 0]
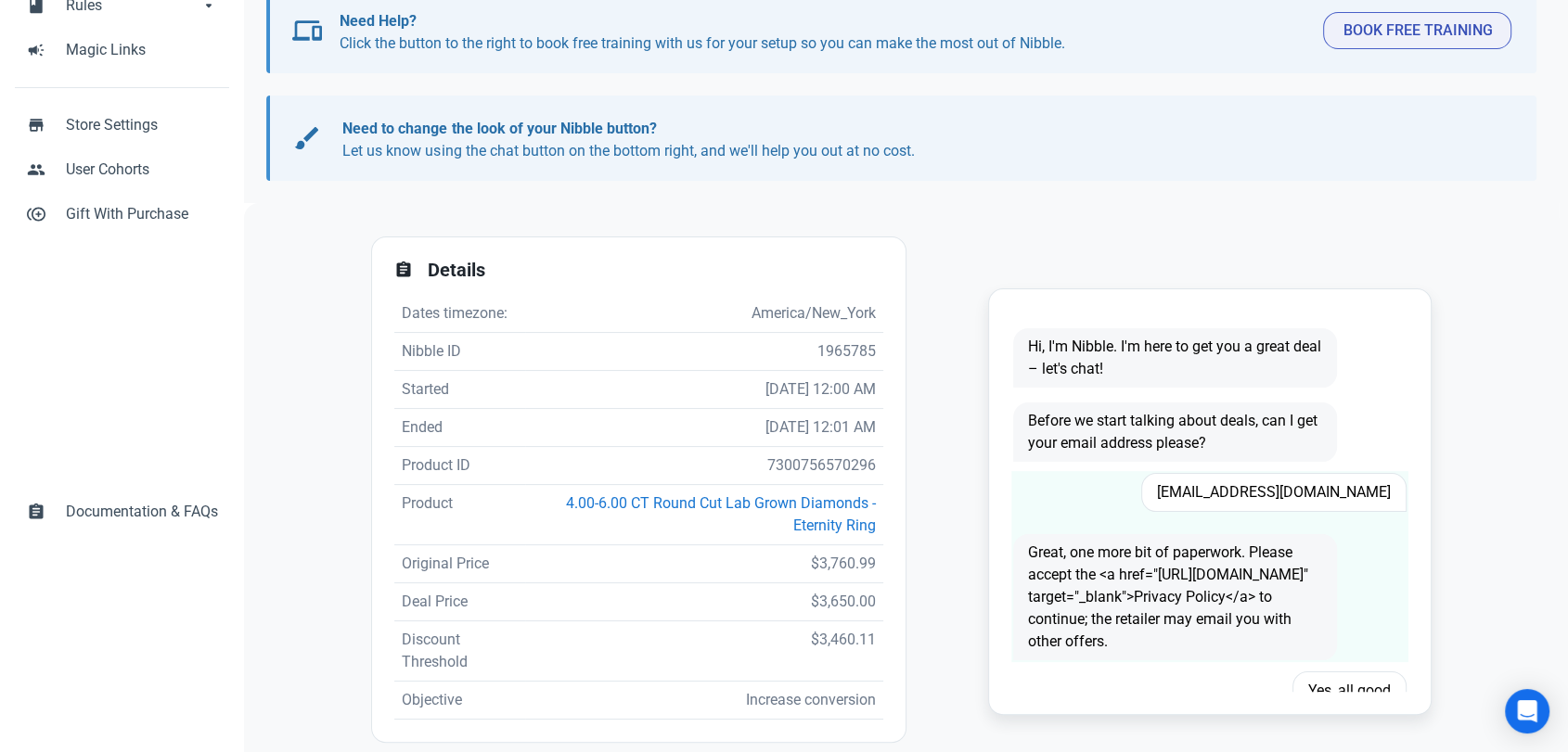
click at [1290, 495] on span "richardrijerina.04@gmail.com" at bounding box center [1274, 492] width 265 height 39
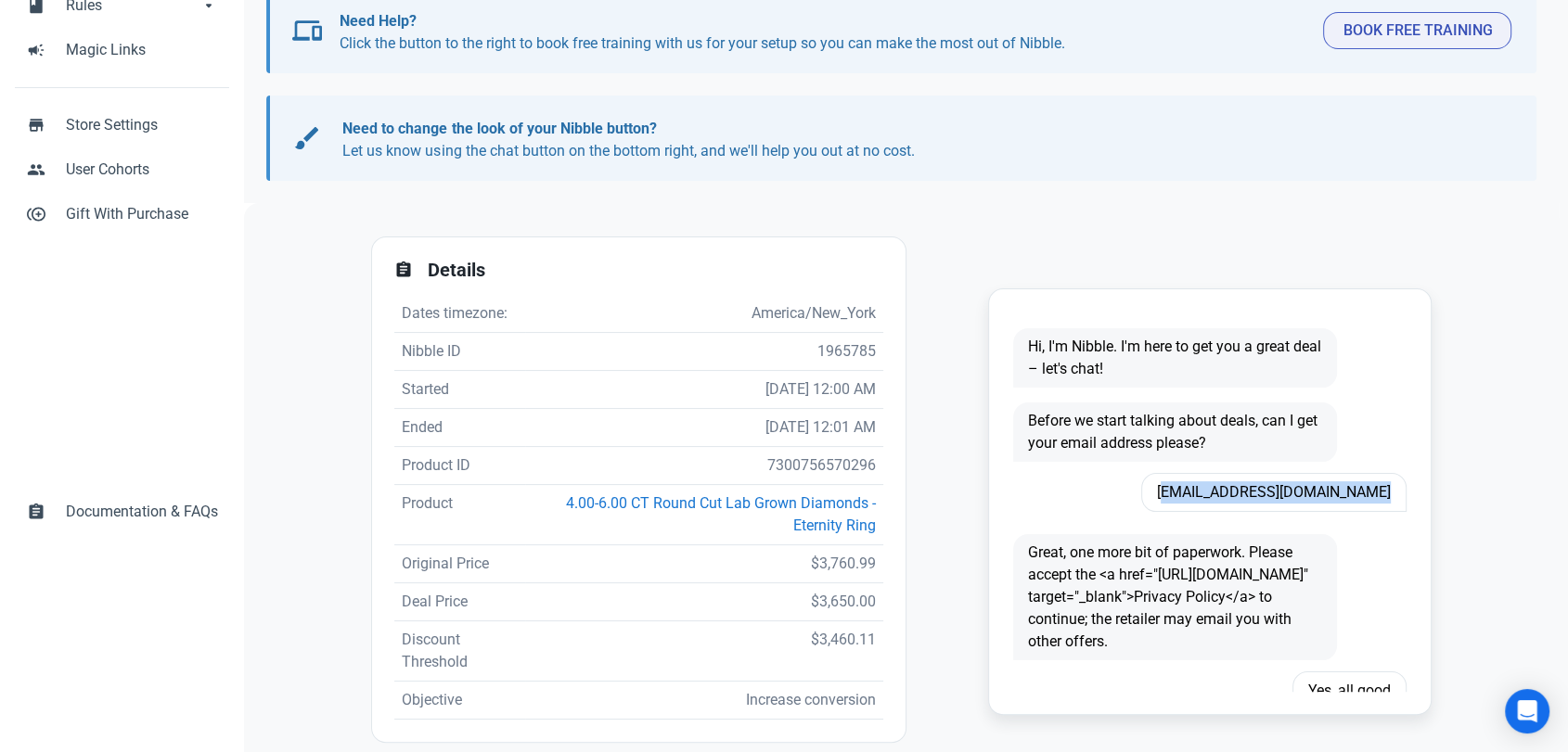
copy span "richardrijerina.04@gmail.com"
click at [764, 460] on td "7300756570296" at bounding box center [704, 466] width 358 height 38
click at [764, 459] on td "7300756570296" at bounding box center [704, 466] width 358 height 38
copy td "7300756570296"
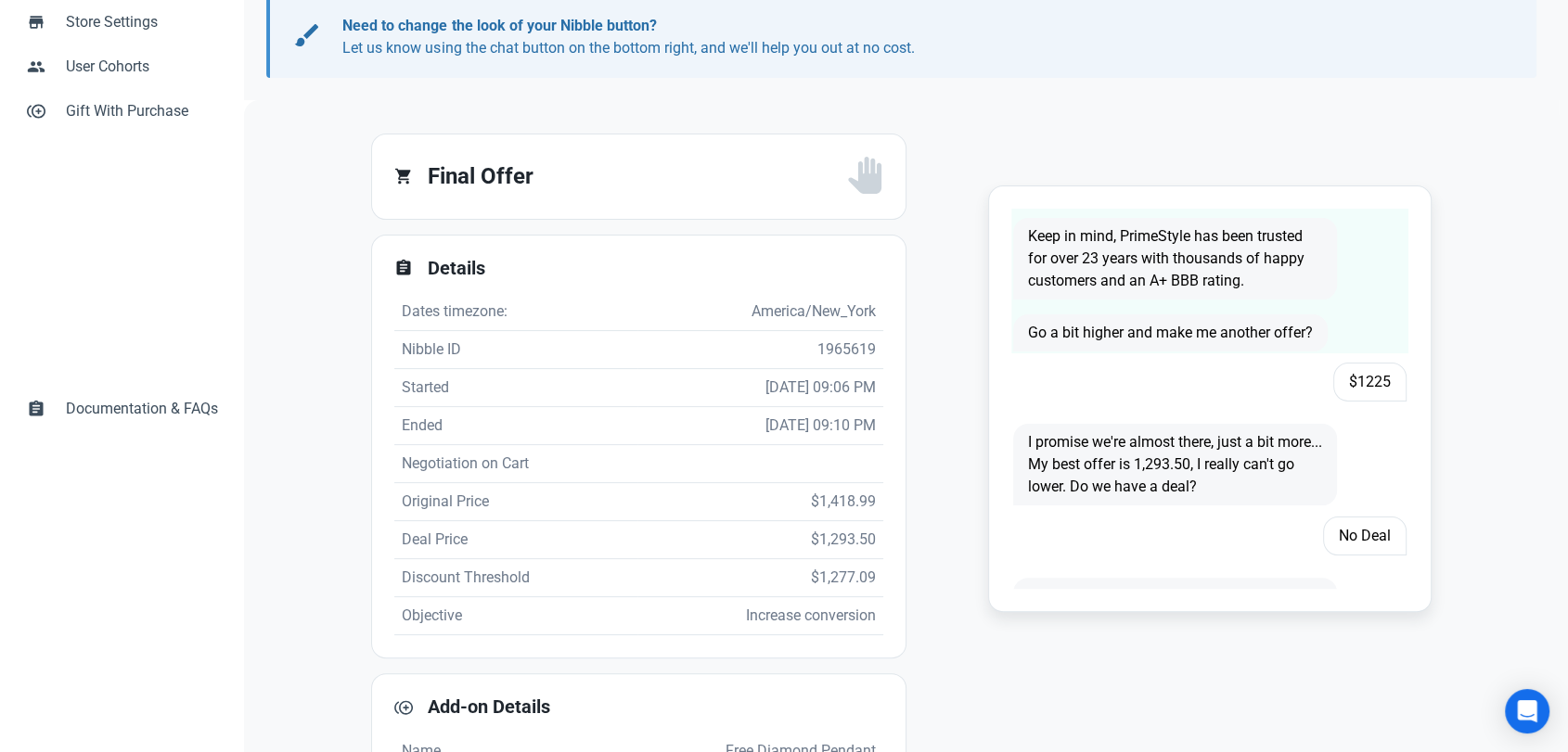
scroll to position [1237, 0]
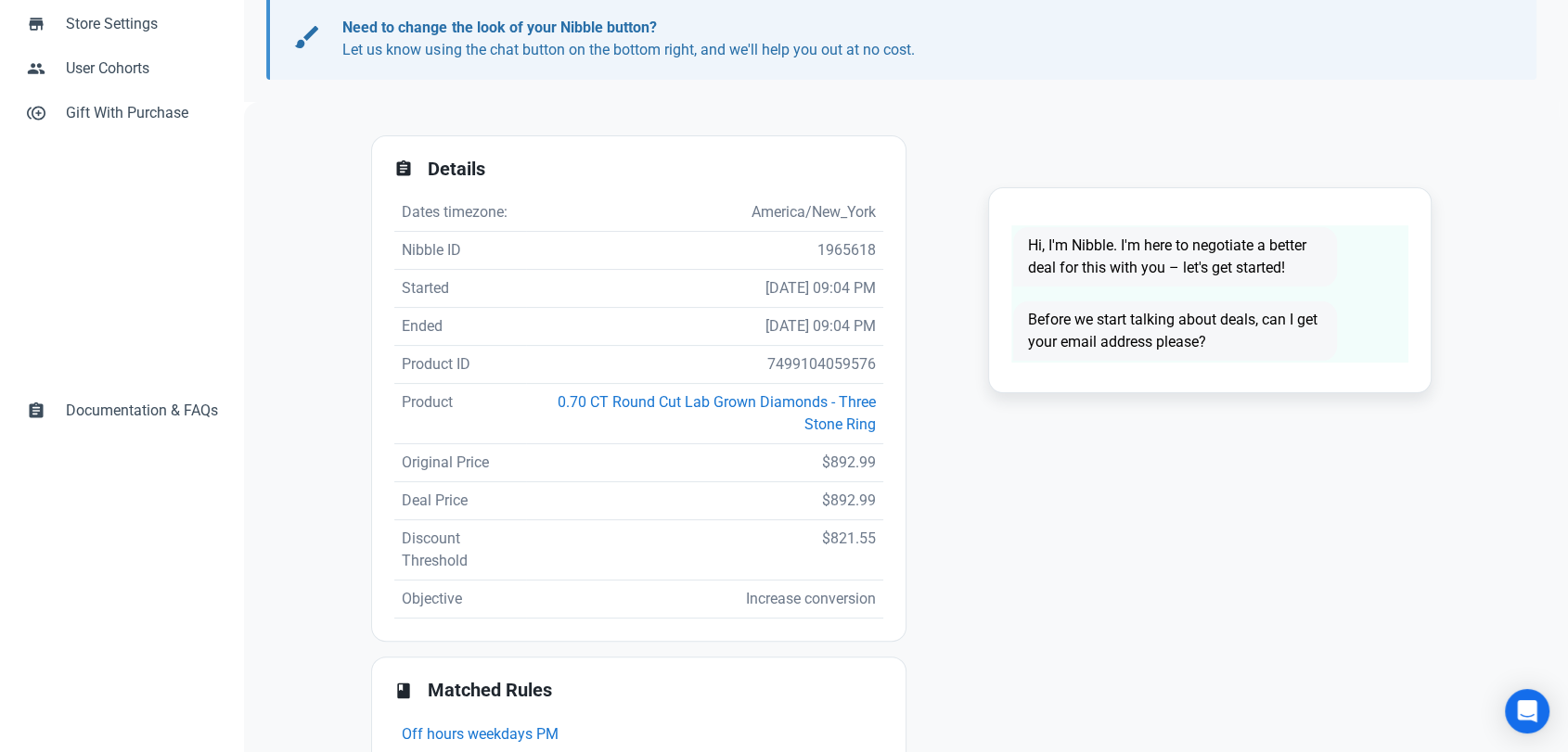
scroll to position [309, 0]
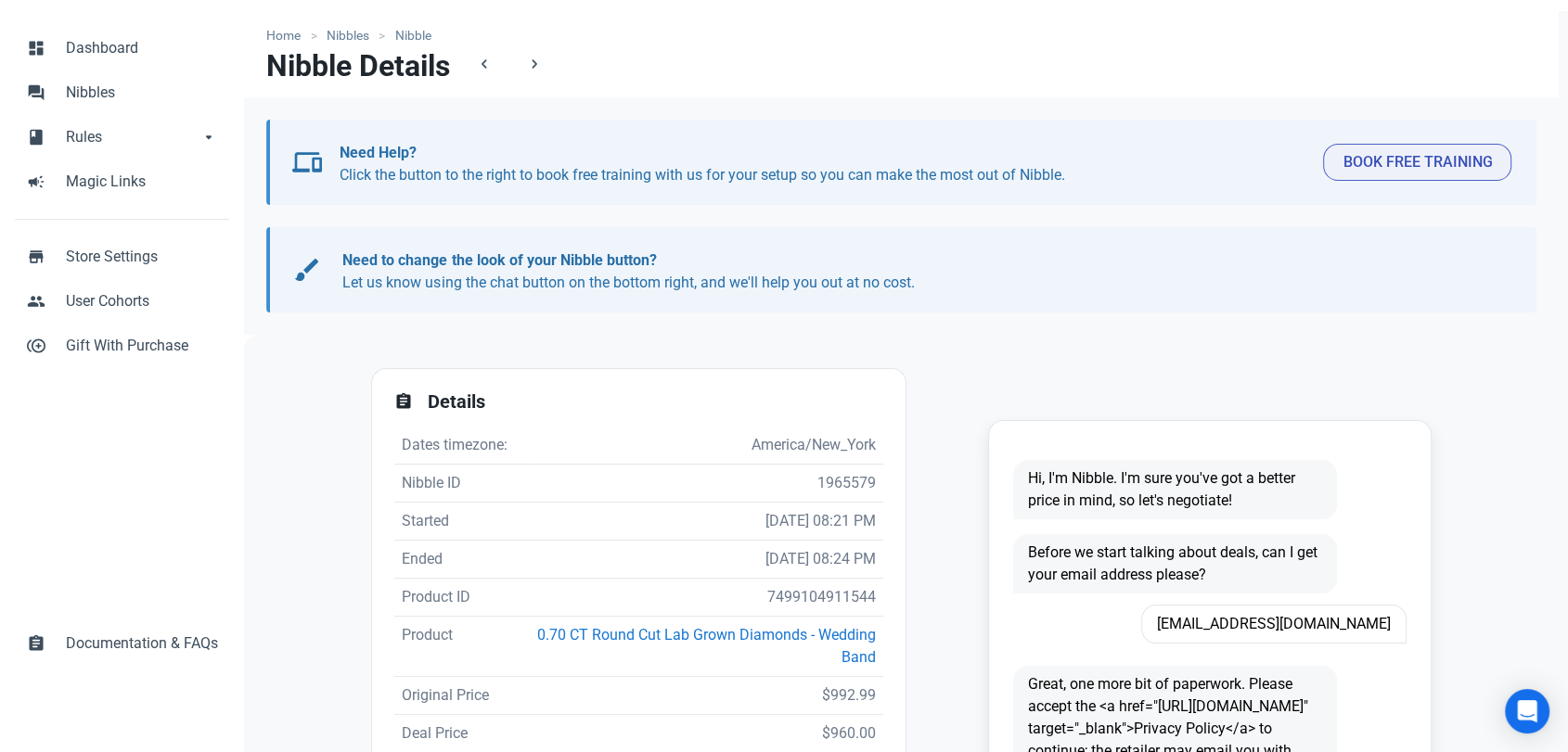
scroll to position [206, 0]
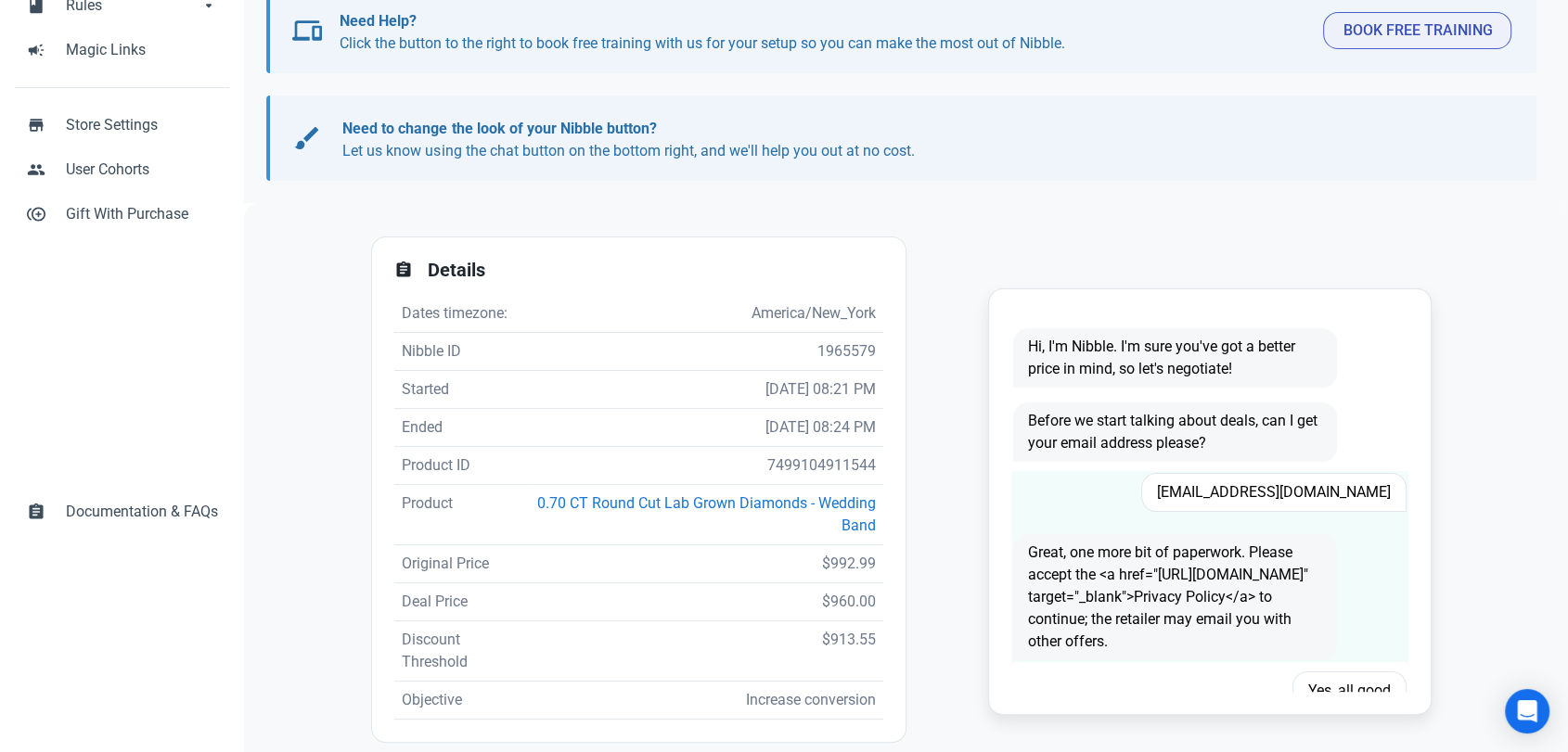
click at [1306, 491] on span "[EMAIL_ADDRESS][DOMAIN_NAME]" at bounding box center [1274, 492] width 265 height 39
click at [1306, 490] on span "[EMAIL_ADDRESS][DOMAIN_NAME]" at bounding box center [1274, 492] width 265 height 39
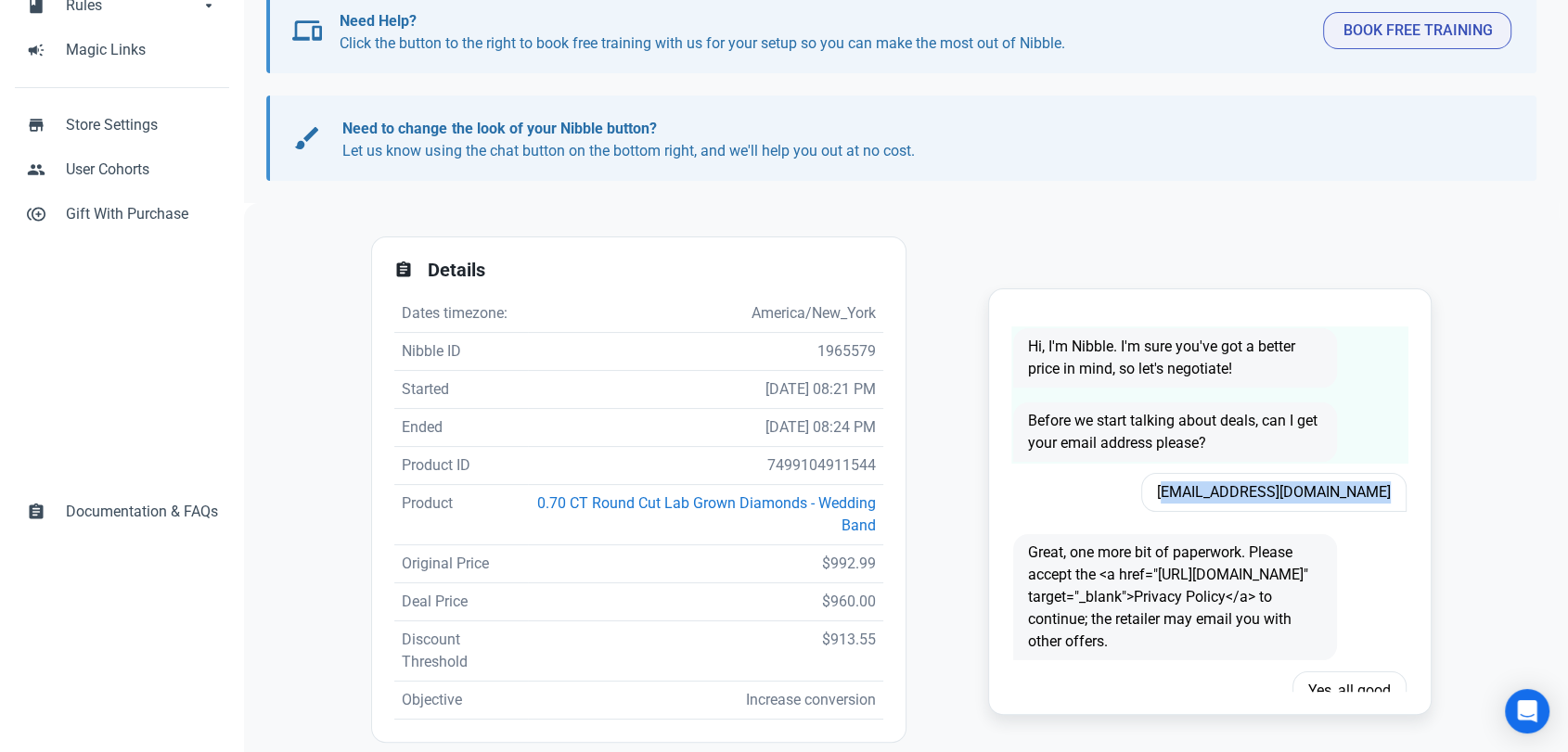
copy span "[EMAIL_ADDRESS][DOMAIN_NAME]"
click at [791, 469] on td "7499104911544" at bounding box center [704, 466] width 355 height 38
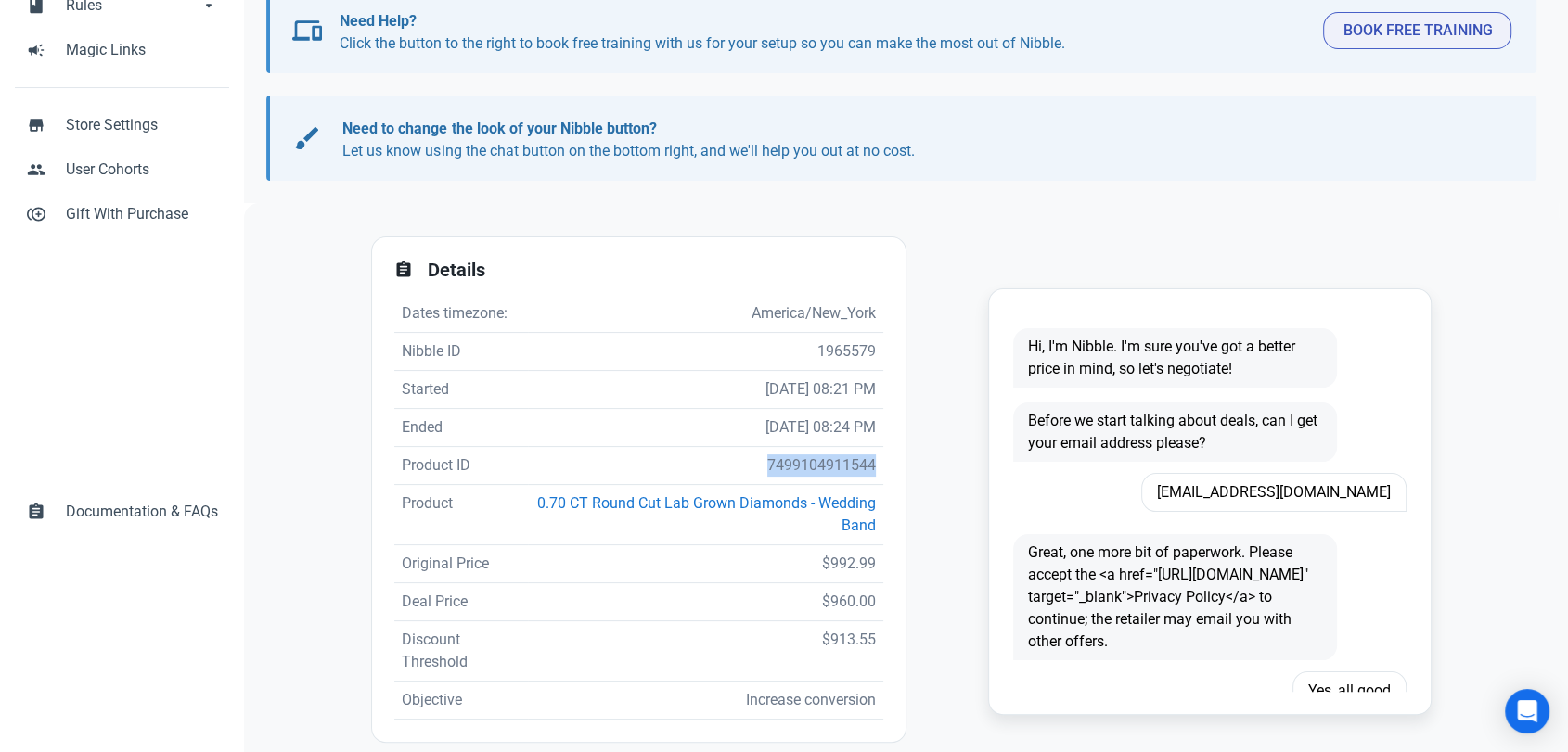
click at [791, 469] on td "7499104911544" at bounding box center [704, 466] width 355 height 38
copy td "7499104911544"
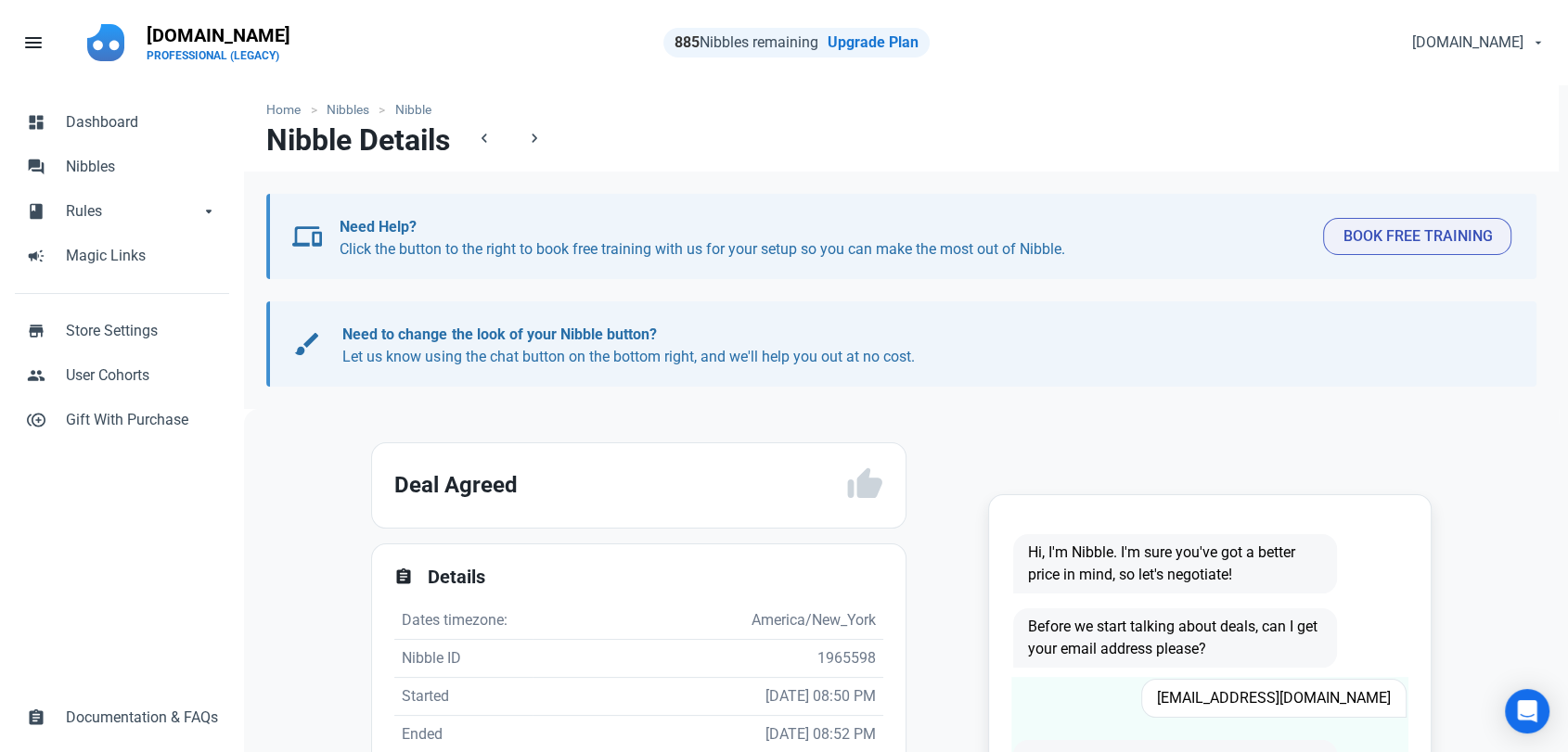
click at [1284, 695] on span "[EMAIL_ADDRESS][DOMAIN_NAME]" at bounding box center [1274, 698] width 265 height 39
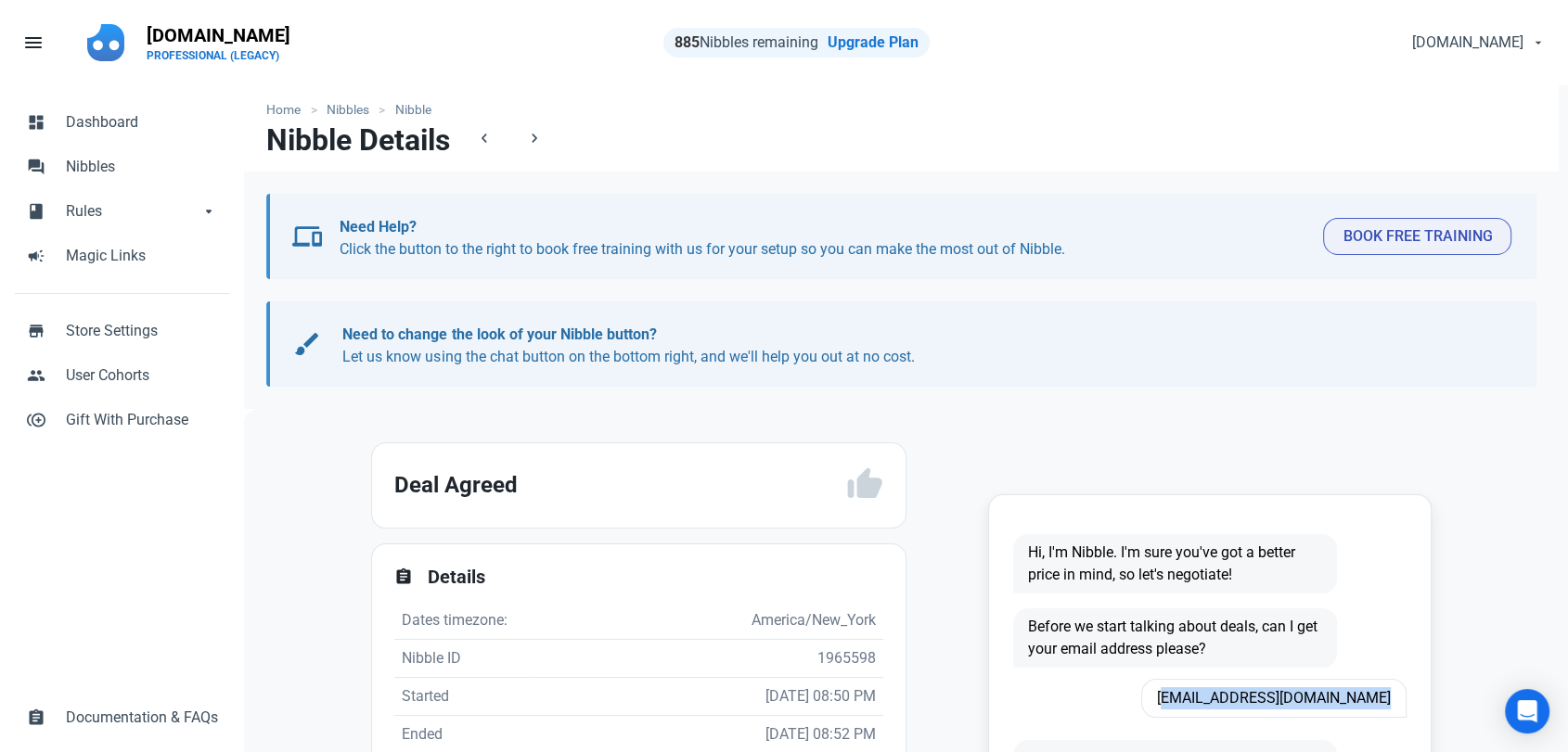
copy span "[EMAIL_ADDRESS][DOMAIN_NAME]"
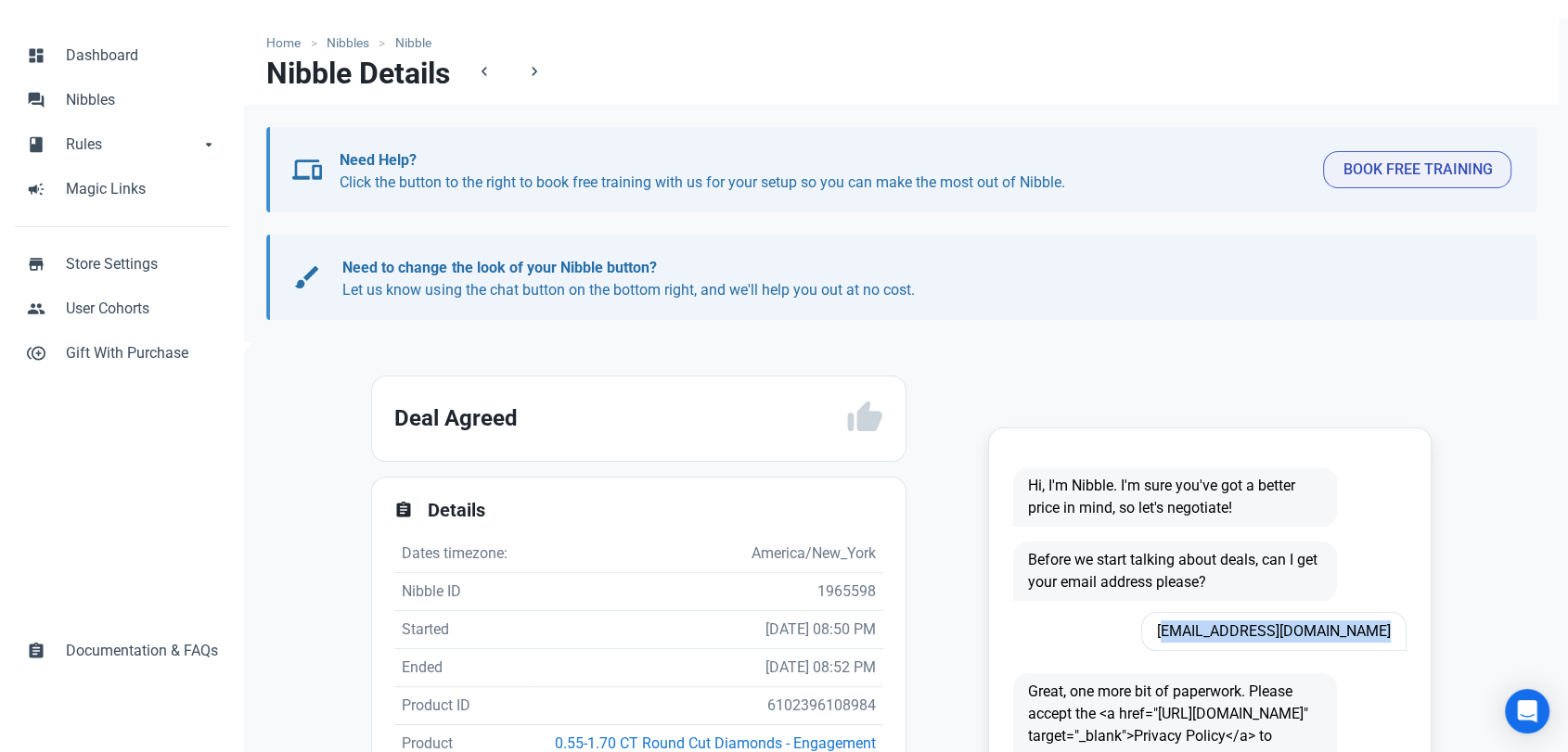
scroll to position [206, 0]
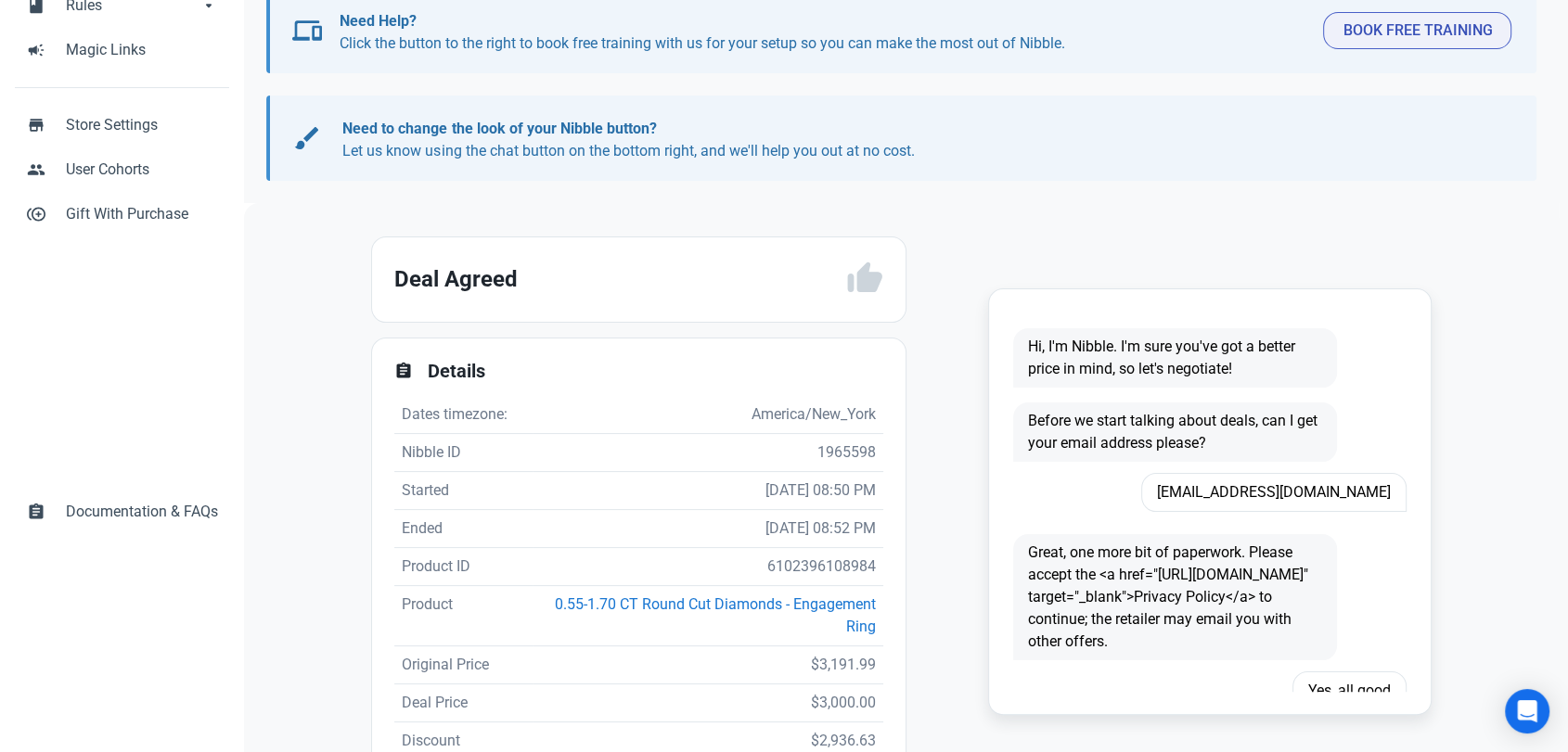
click at [812, 555] on td "6102396108984" at bounding box center [707, 567] width 350 height 38
copy td "6102396108984"
